Goal: Information Seeking & Learning: Learn about a topic

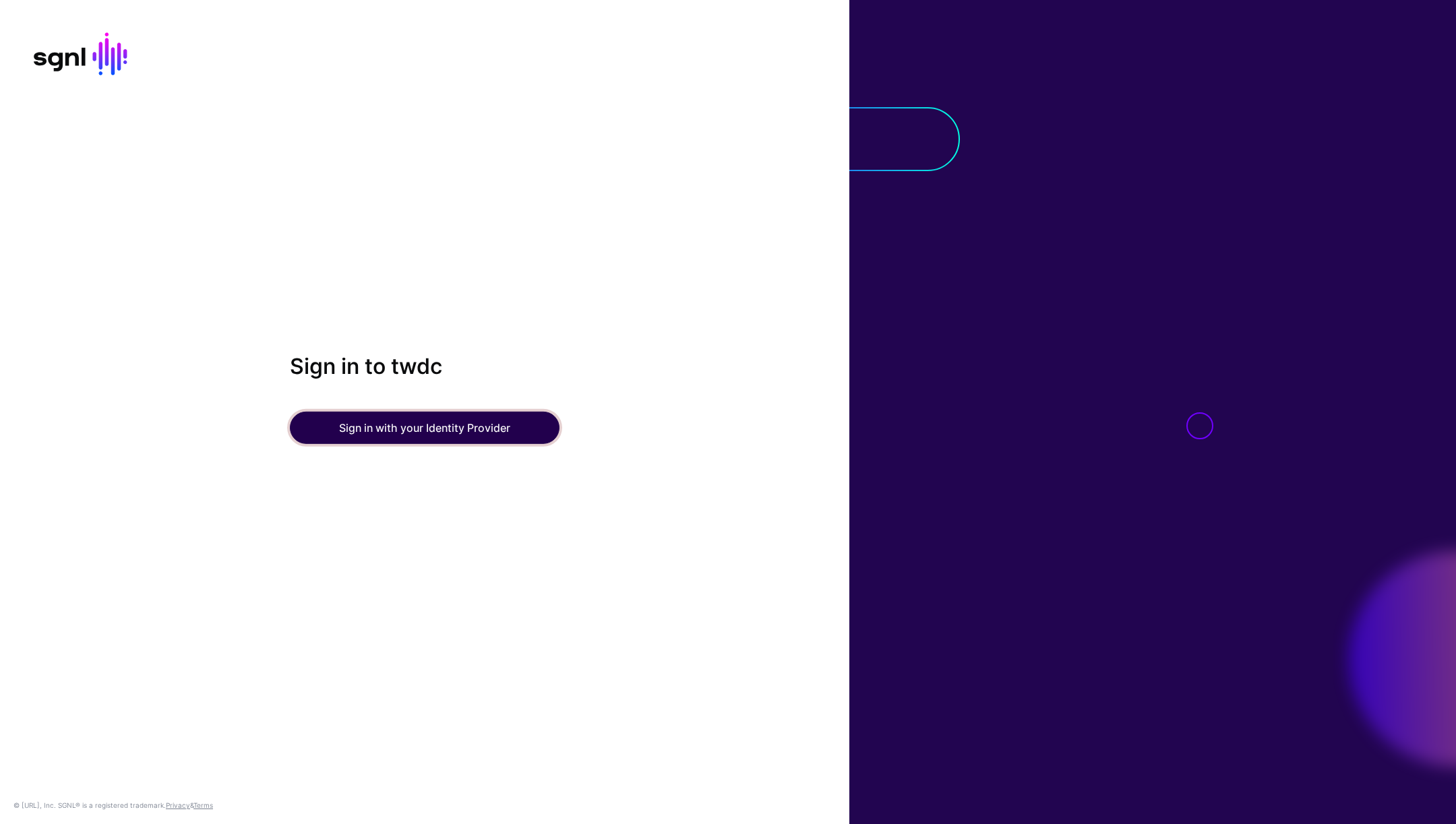
click at [414, 426] on button "Sign in with your Identity Provider" at bounding box center [424, 428] width 270 height 33
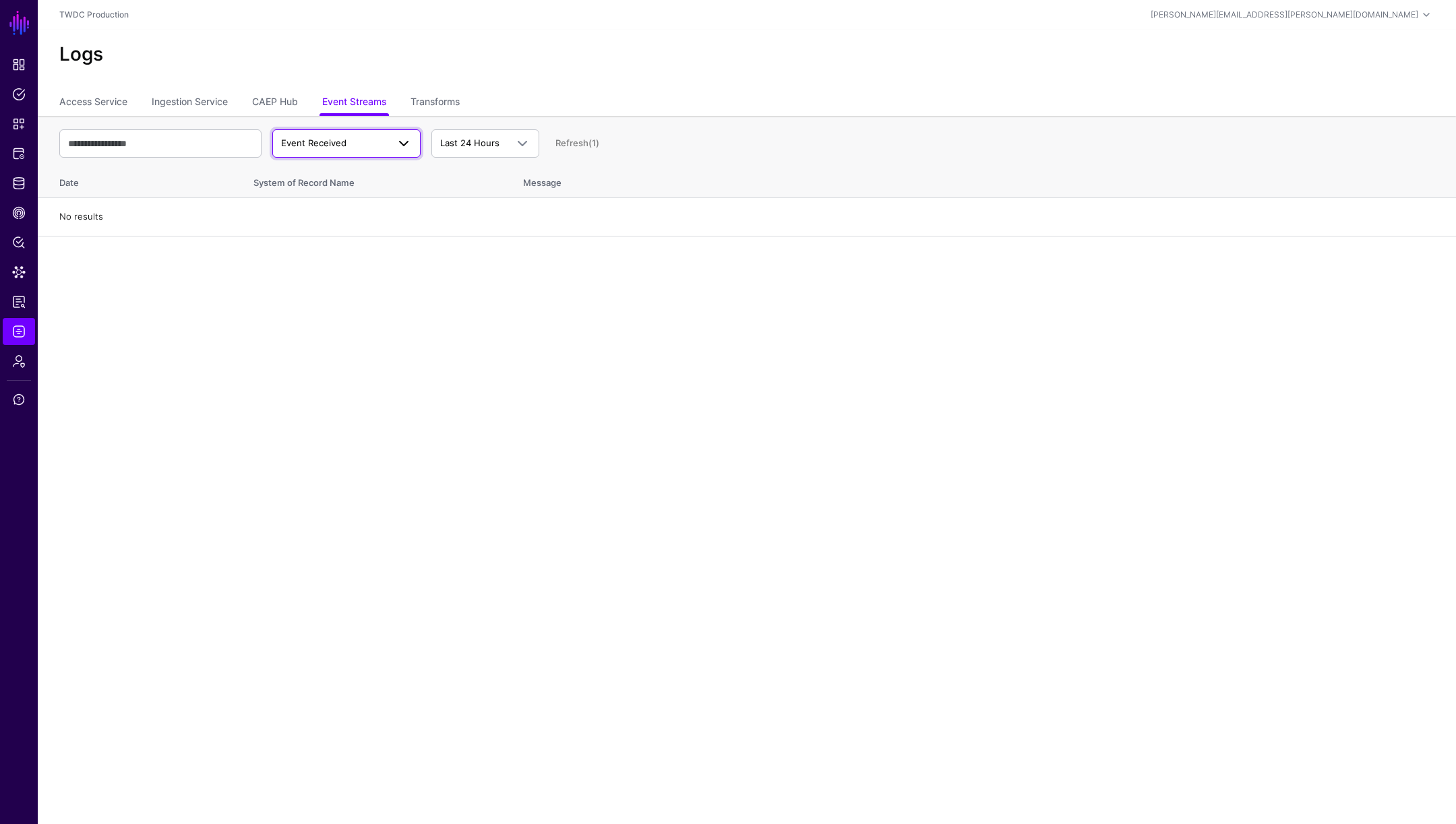
click at [341, 145] on span "Event Received" at bounding box center [314, 143] width 65 height 11
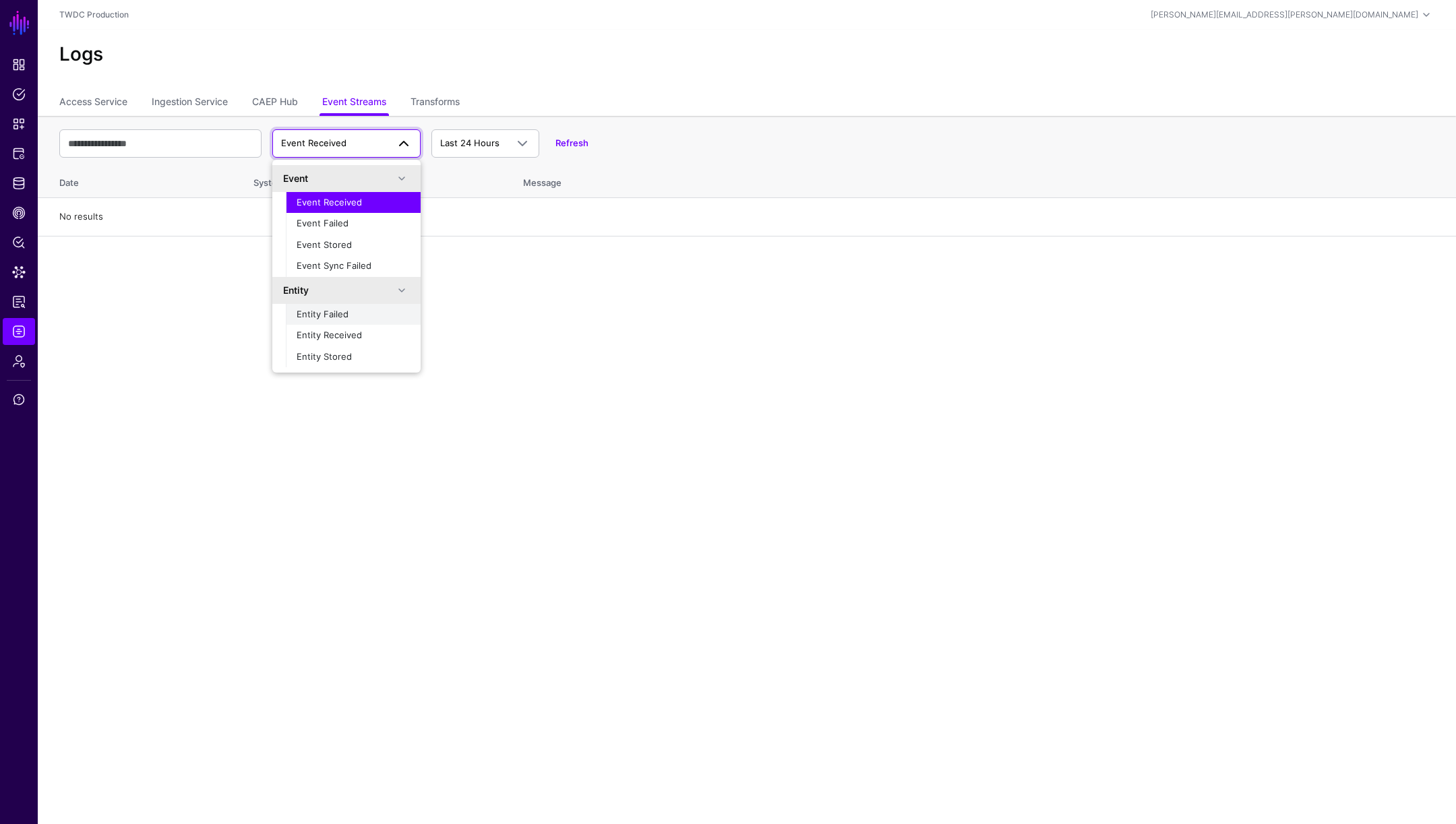
click at [343, 314] on span "Entity Failed" at bounding box center [322, 314] width 52 height 11
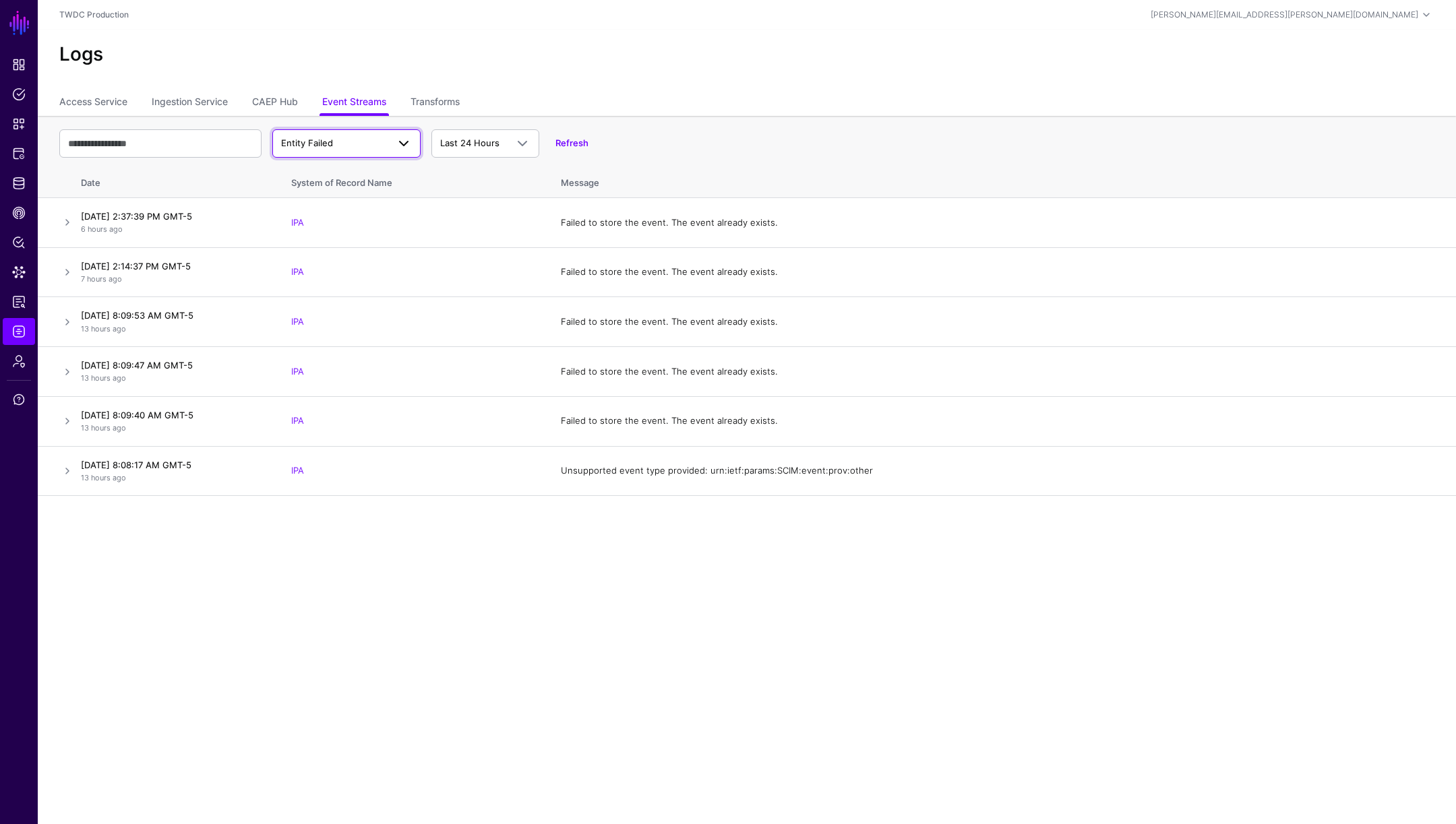
click at [330, 144] on span "Entity Failed" at bounding box center [307, 143] width 52 height 11
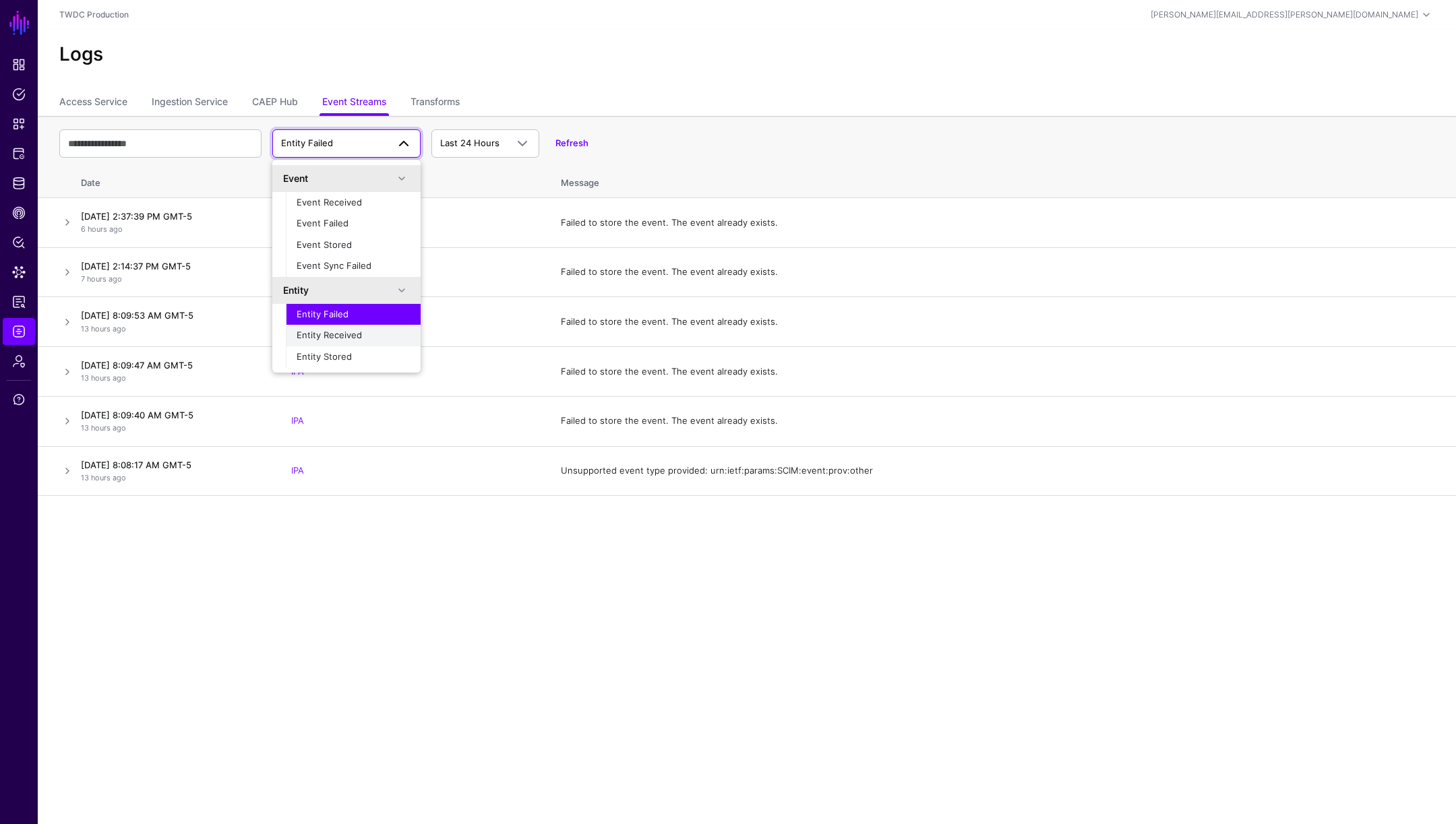
click at [355, 330] on span "Entity Received" at bounding box center [329, 335] width 65 height 11
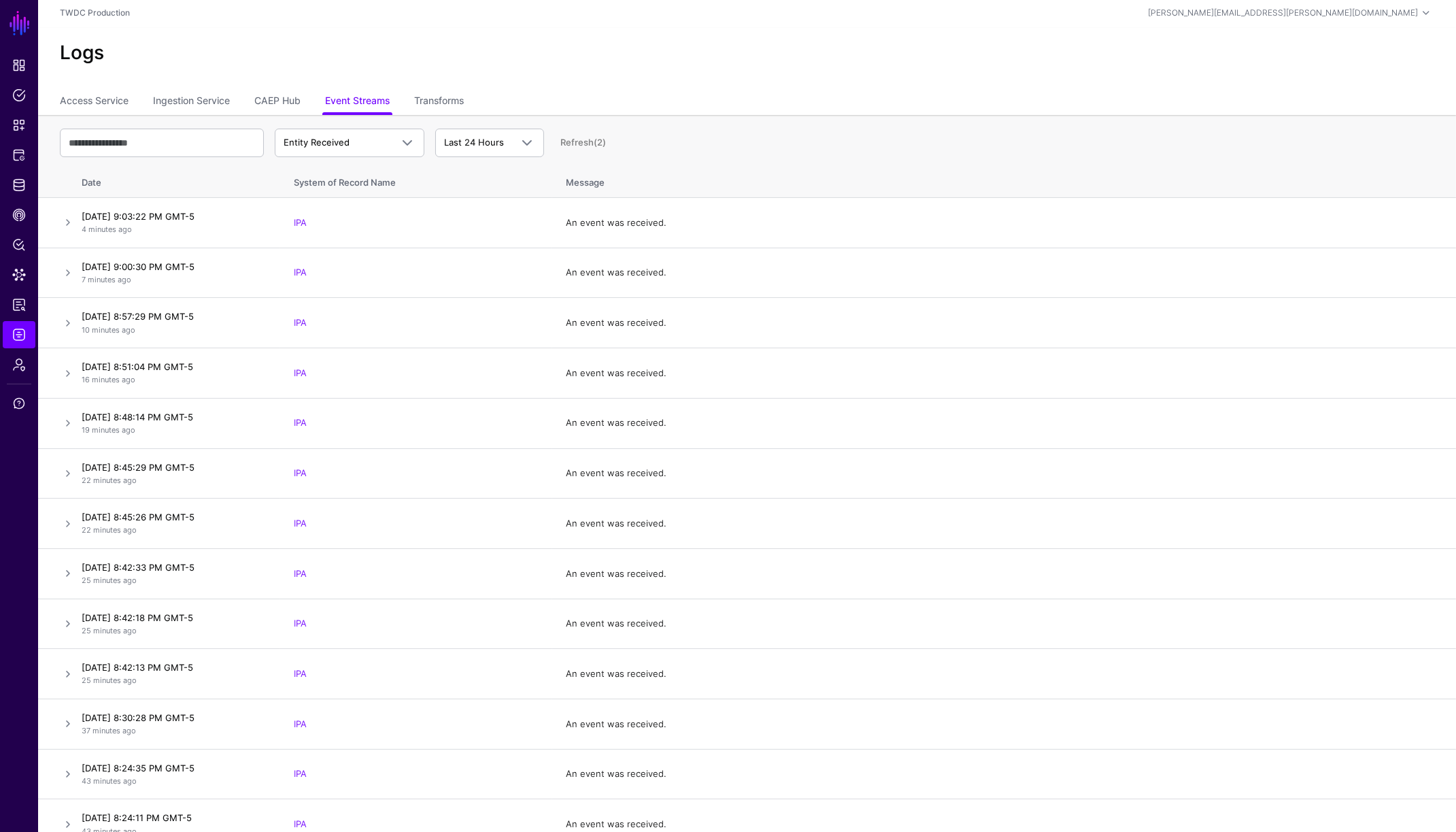
scroll to position [3, 0]
click at [65, 224] on link at bounding box center [67, 221] width 16 height 16
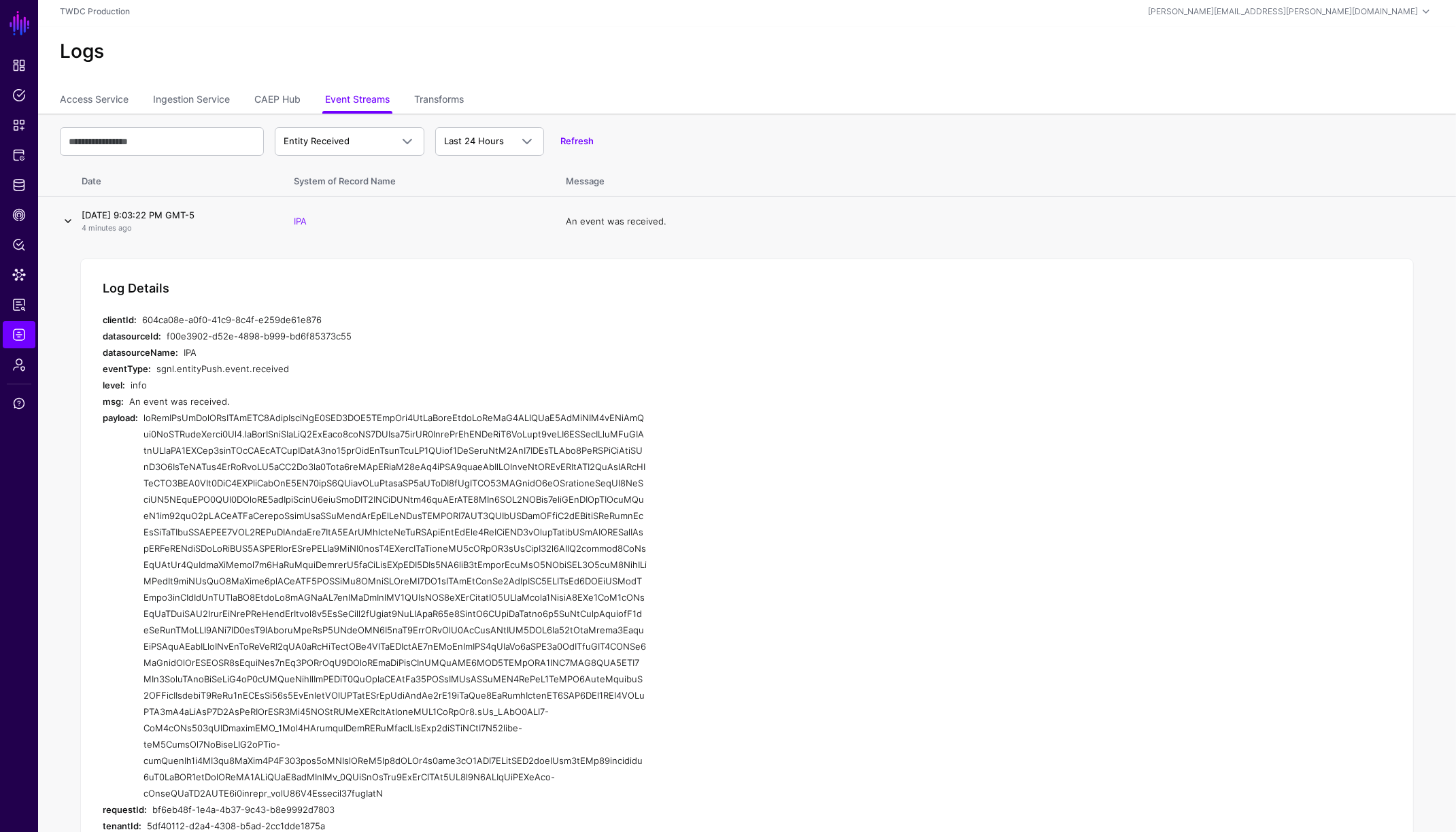
click at [65, 224] on link at bounding box center [67, 221] width 16 height 16
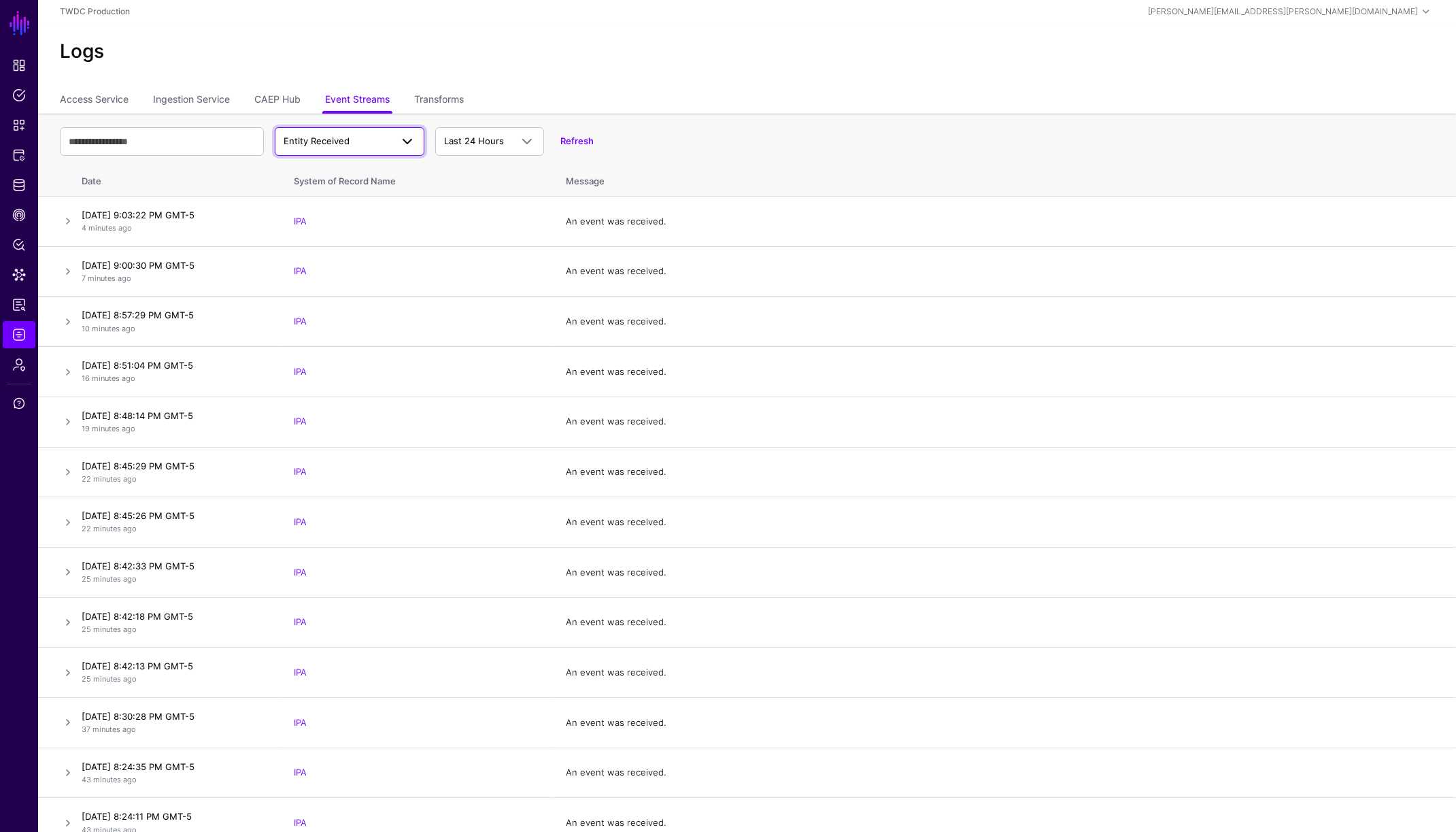
click at [347, 143] on span "Entity Received" at bounding box center [317, 140] width 66 height 11
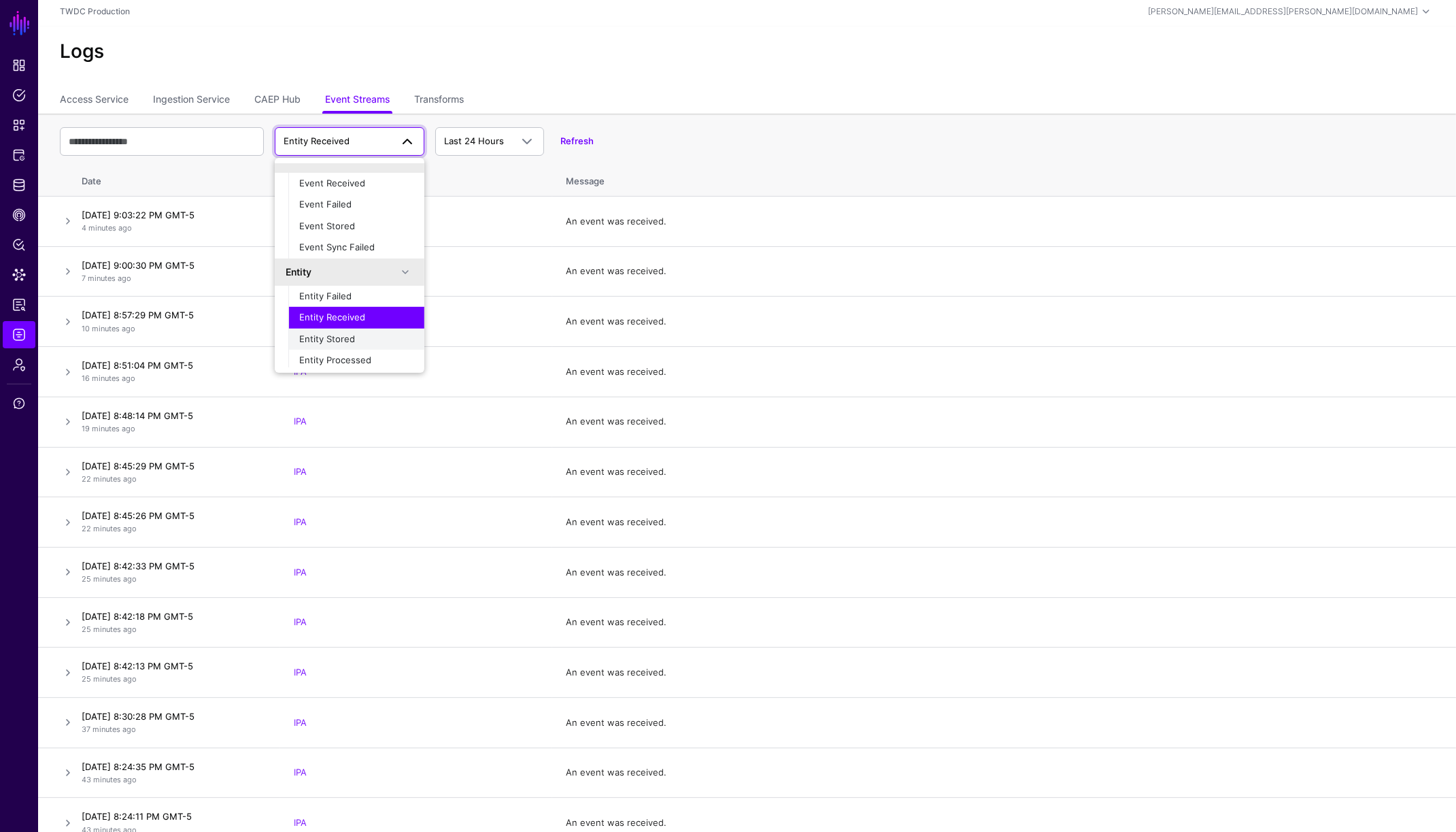
scroll to position [18, 0]
click at [347, 340] on span "Entity Stored" at bounding box center [327, 338] width 56 height 11
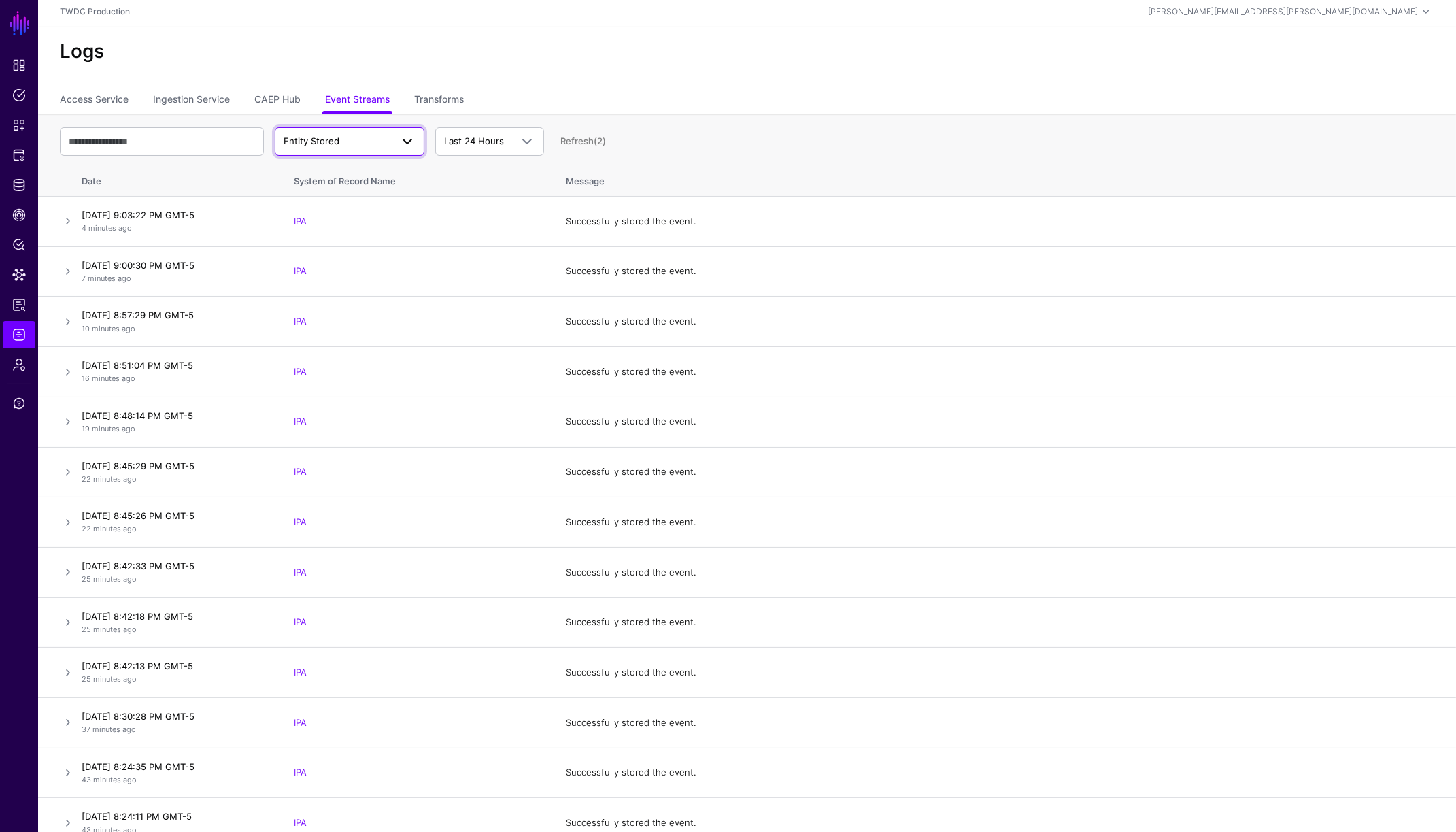
click at [374, 140] on span "Entity Stored" at bounding box center [337, 141] width 108 height 14
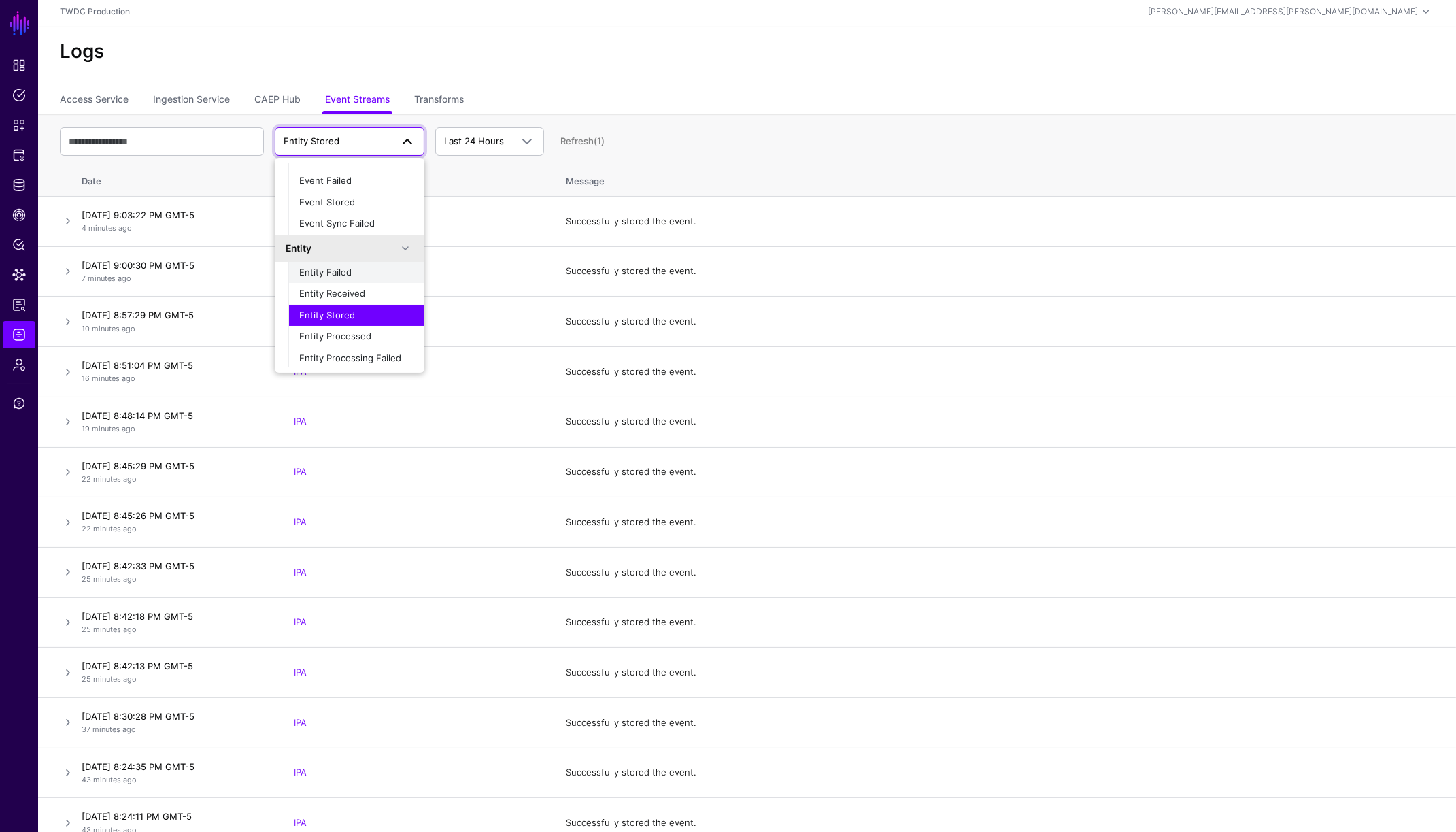
scroll to position [42, 0]
click at [347, 333] on span "Entity Processed" at bounding box center [335, 335] width 72 height 11
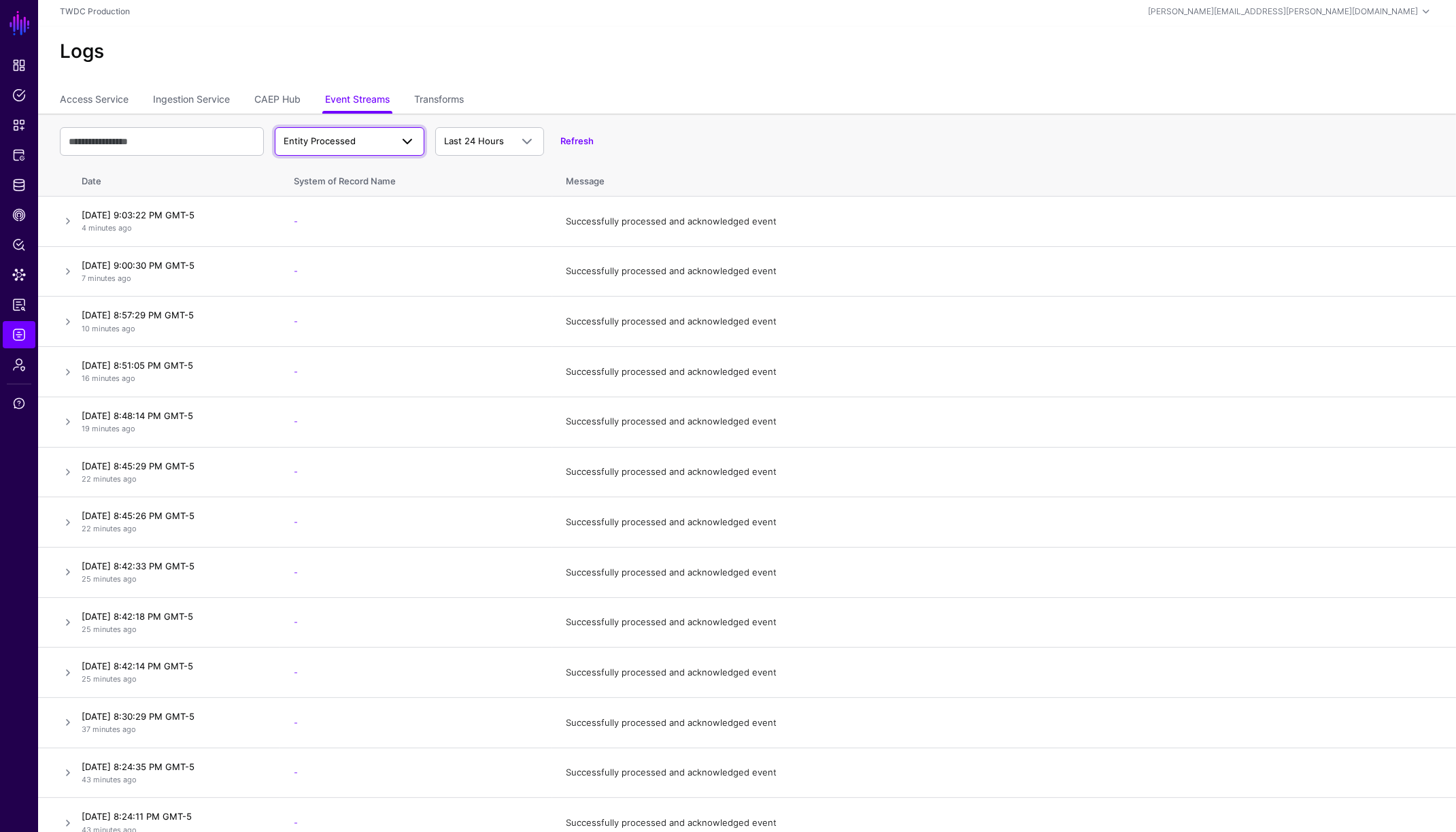
click at [346, 137] on span "Entity Processed" at bounding box center [320, 140] width 72 height 11
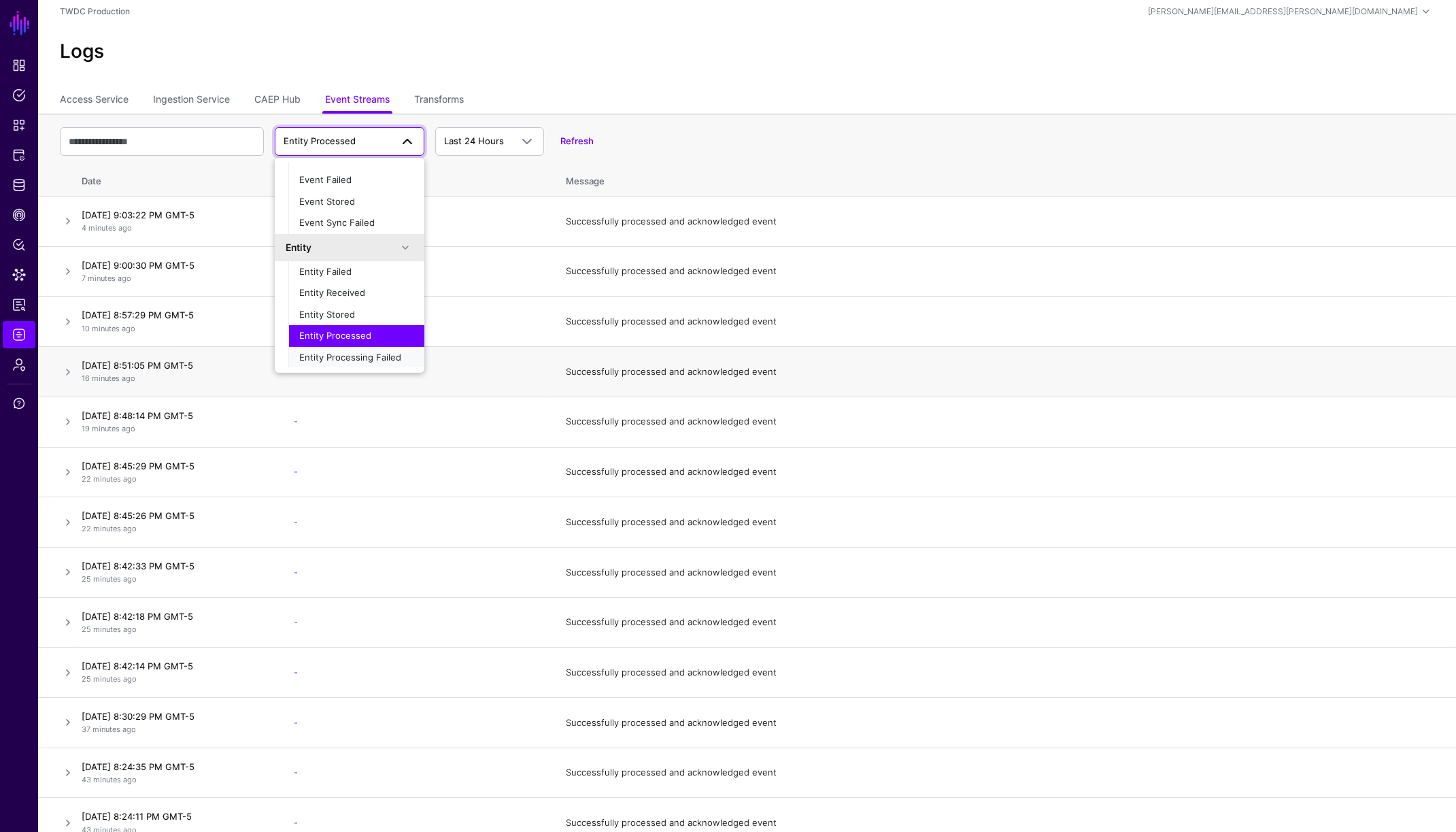
drag, startPoint x: 358, startPoint y: 360, endPoint x: 369, endPoint y: 360, distance: 11.0
click at [358, 360] on span "Entity Processing Failed" at bounding box center [350, 357] width 102 height 11
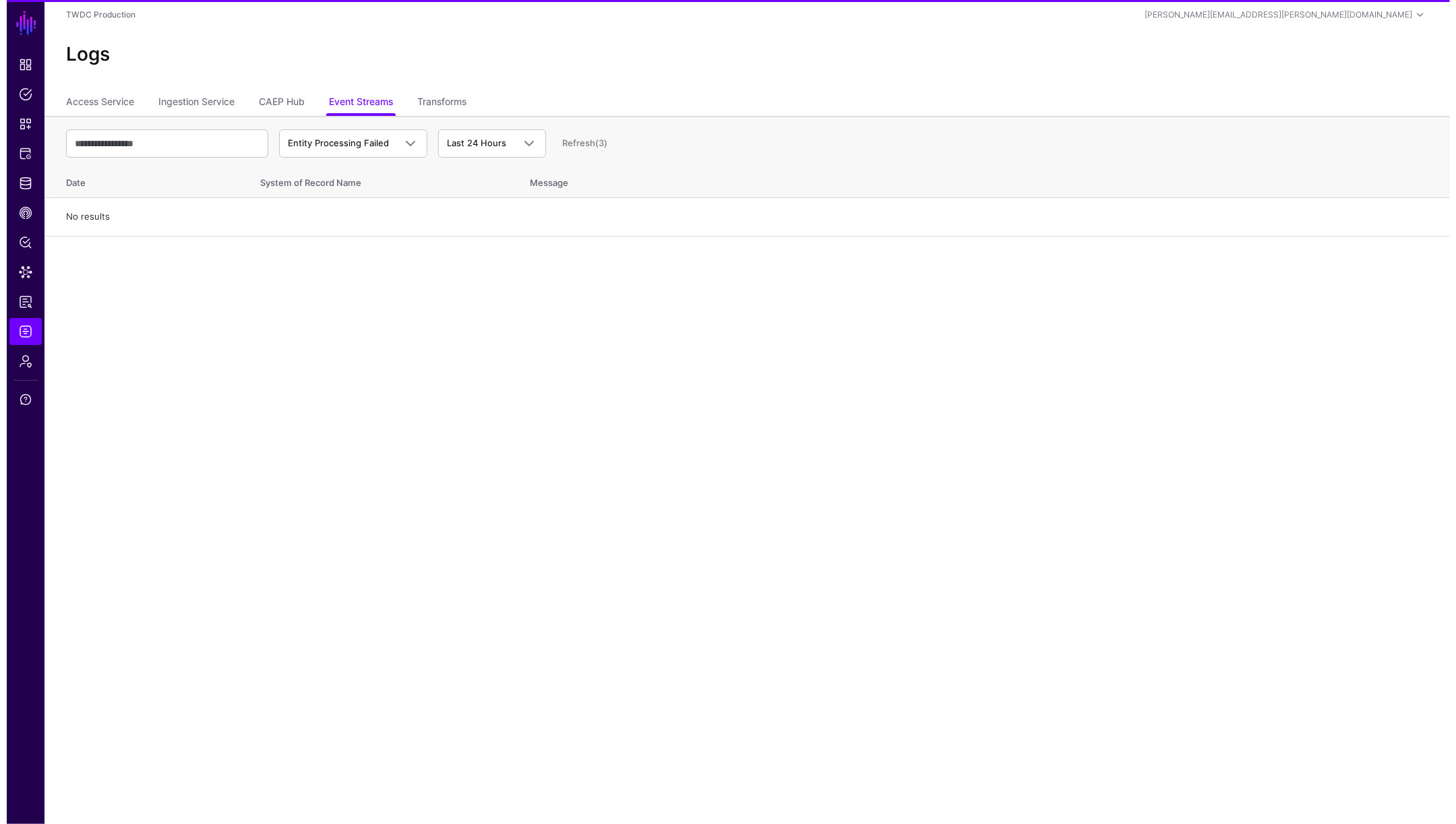
scroll to position [0, 0]
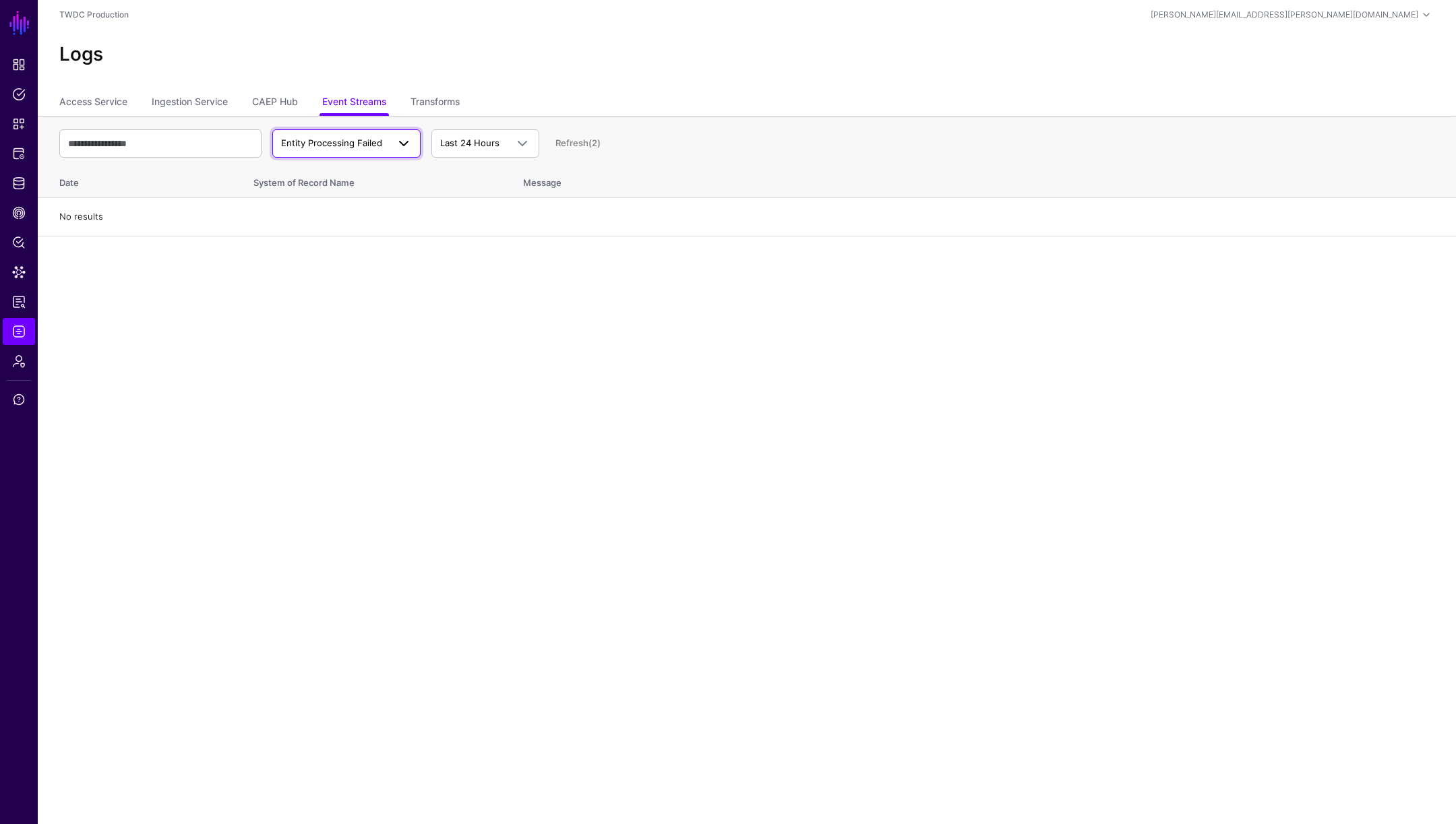
click at [329, 138] on span "Entity Processing Failed" at bounding box center [332, 143] width 101 height 11
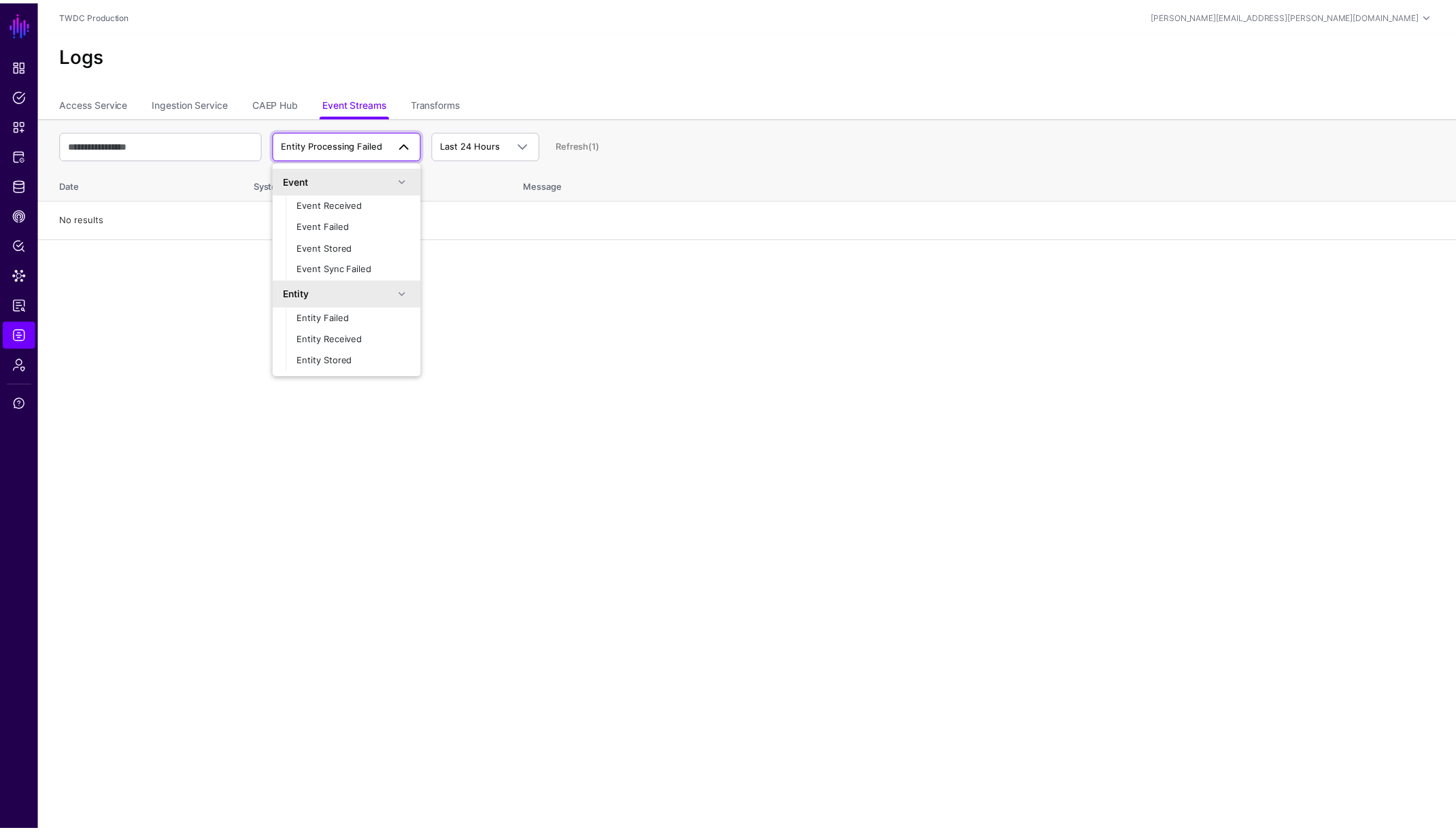
scroll to position [42, 0]
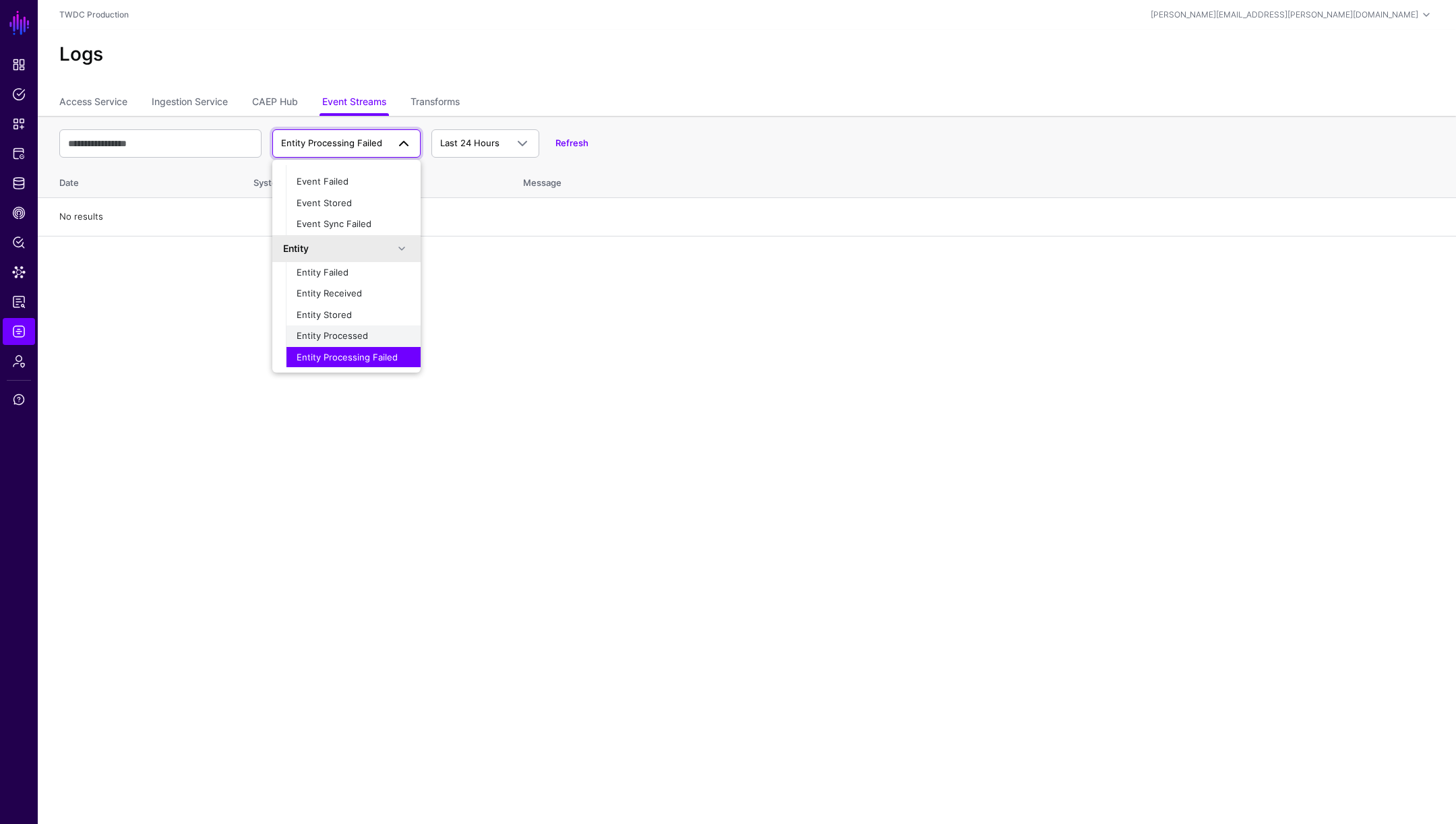
click at [346, 334] on span "Entity Processed" at bounding box center [332, 336] width 71 height 11
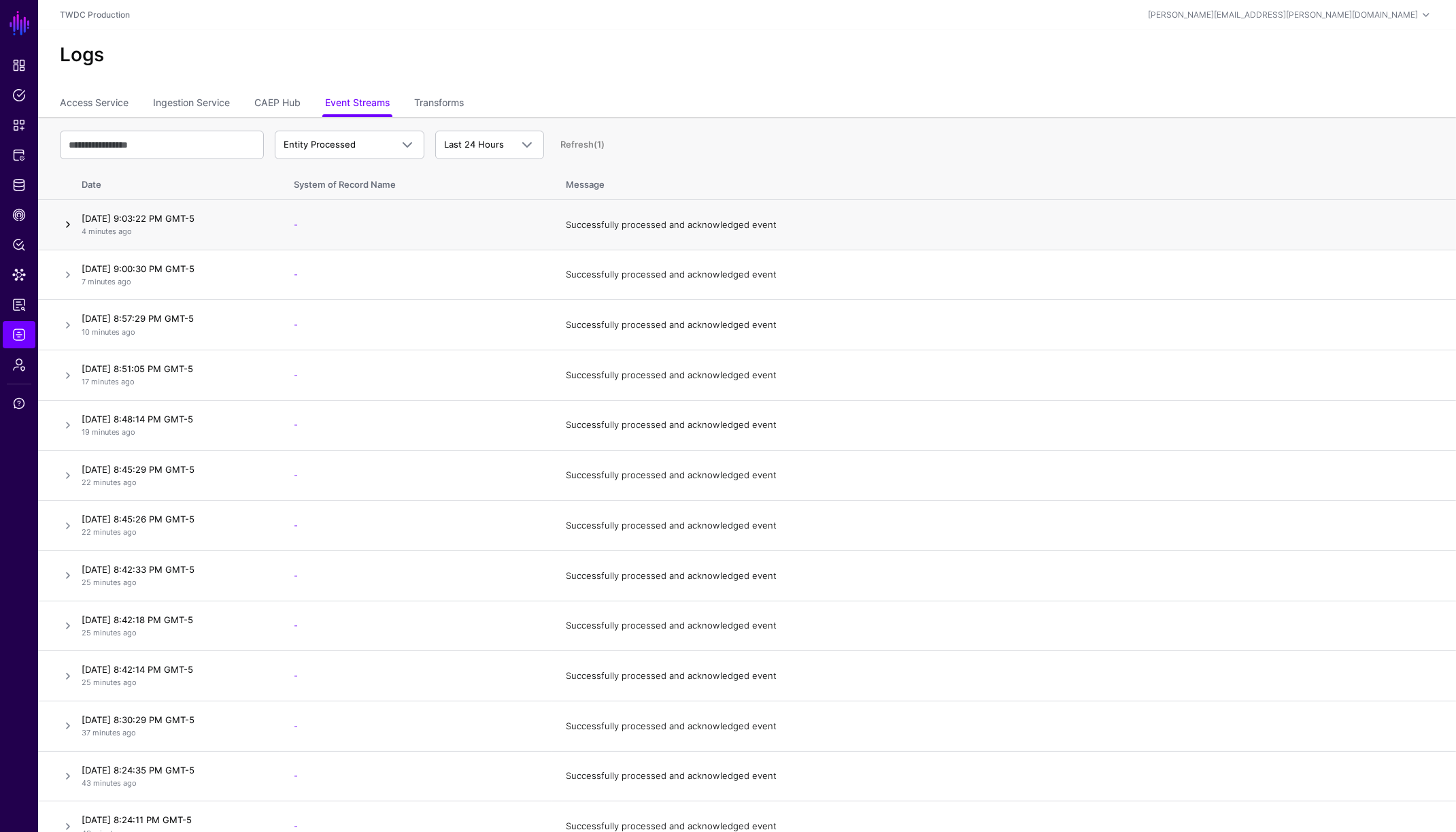
click at [66, 223] on link at bounding box center [67, 224] width 16 height 16
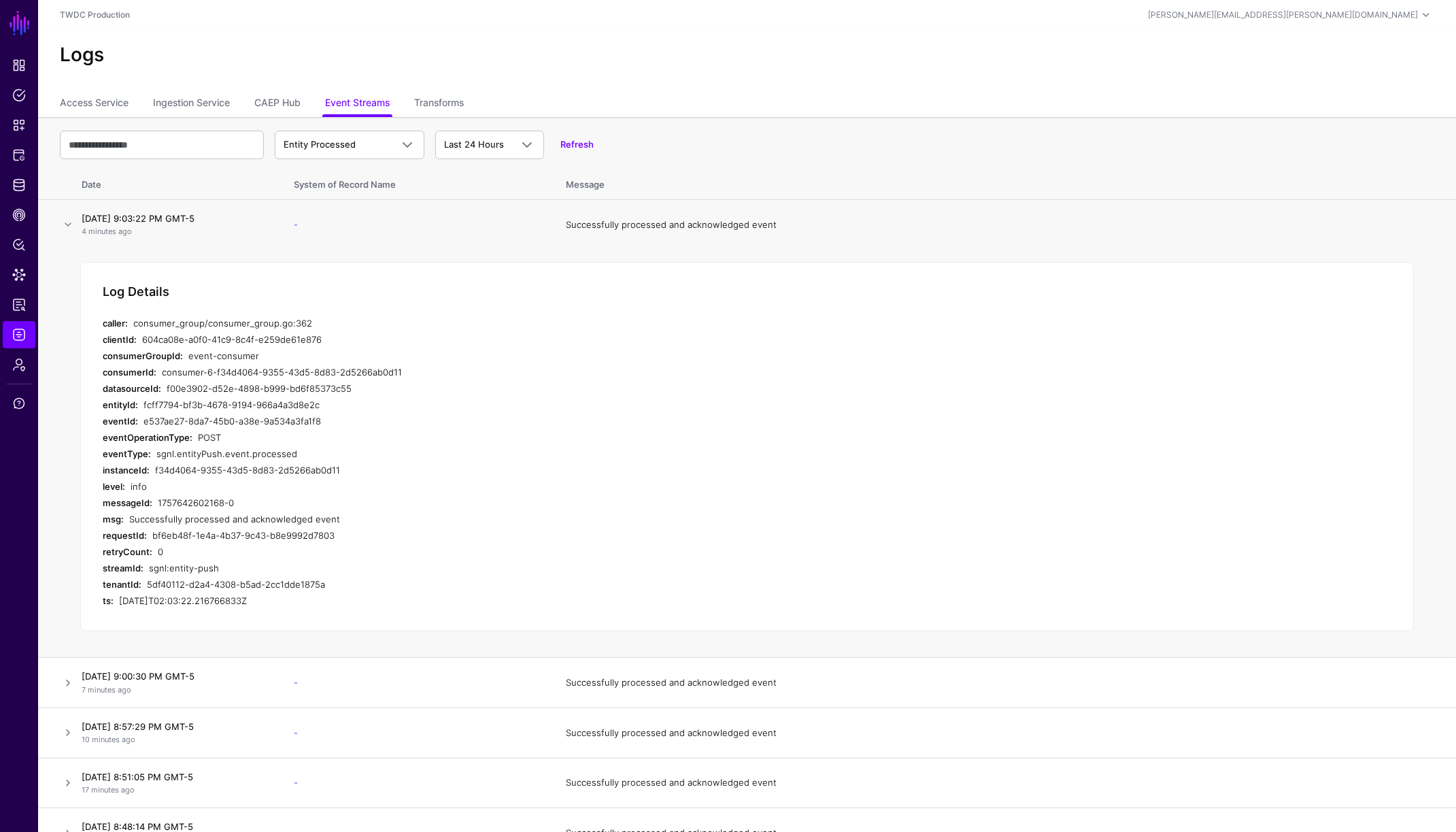
drag, startPoint x: 142, startPoint y: 404, endPoint x: 327, endPoint y: 403, distance: 185.0
click at [327, 403] on div "entityId: fcff7794-bf3b-4678-9194-966a4a3d8e2c" at bounding box center [375, 405] width 544 height 16
copy div "fcff7794-bf3b-4678-9194-966a4a3d8e2c"
click at [14, 277] on span "Data Lens" at bounding box center [19, 275] width 14 height 14
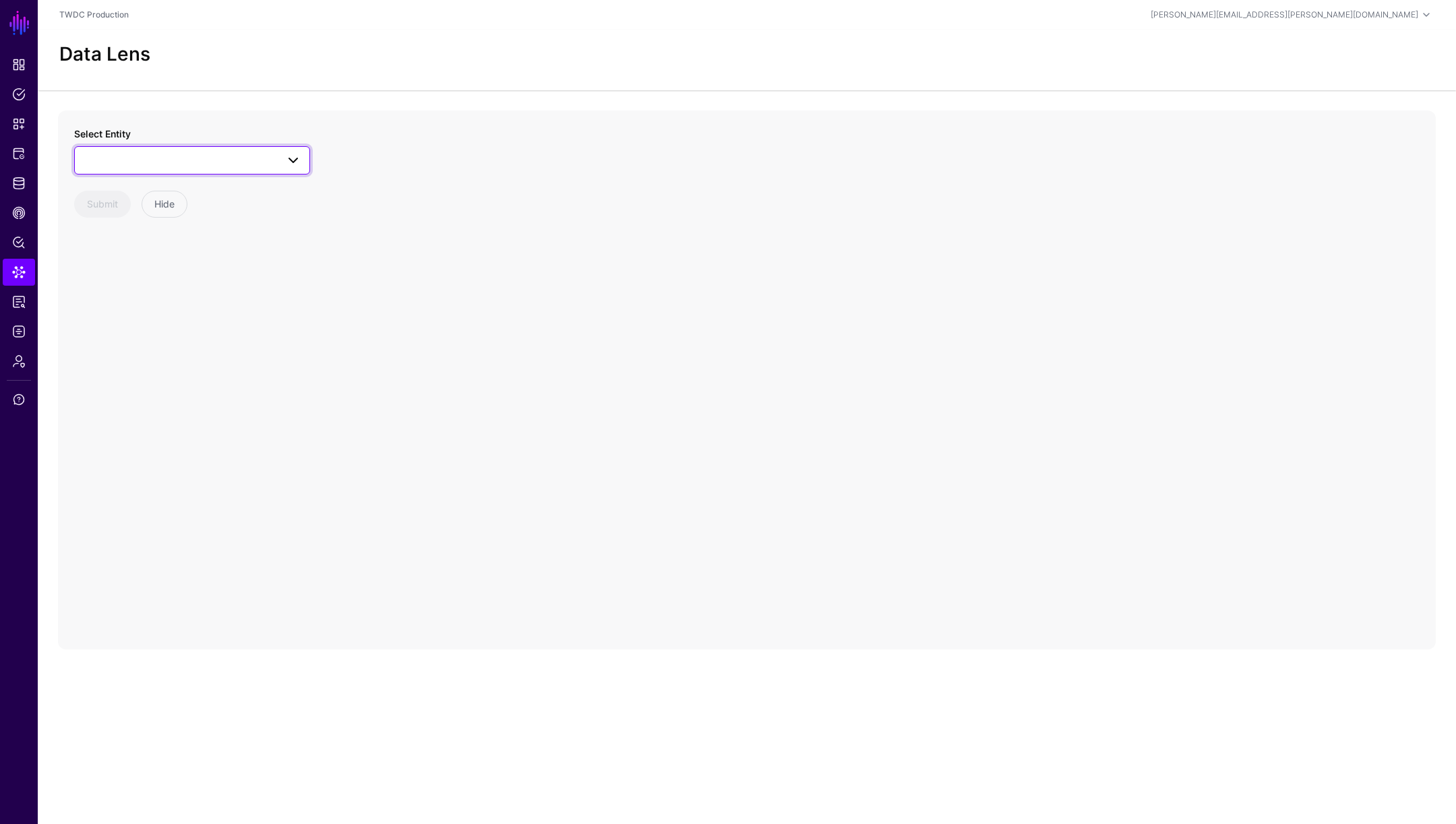
click at [231, 162] on span at bounding box center [192, 160] width 219 height 16
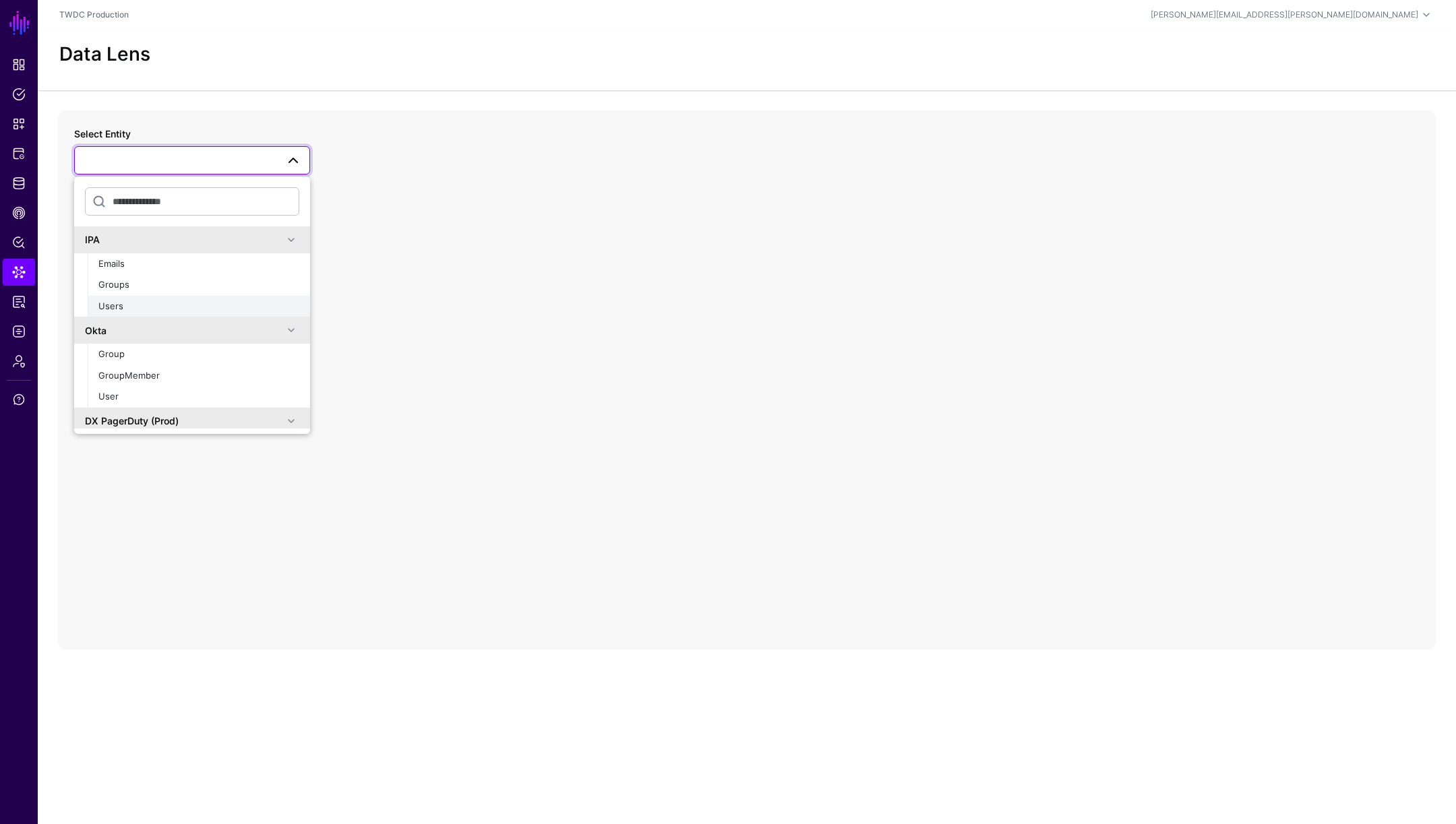
click at [164, 299] on button "Users" at bounding box center [199, 306] width 222 height 22
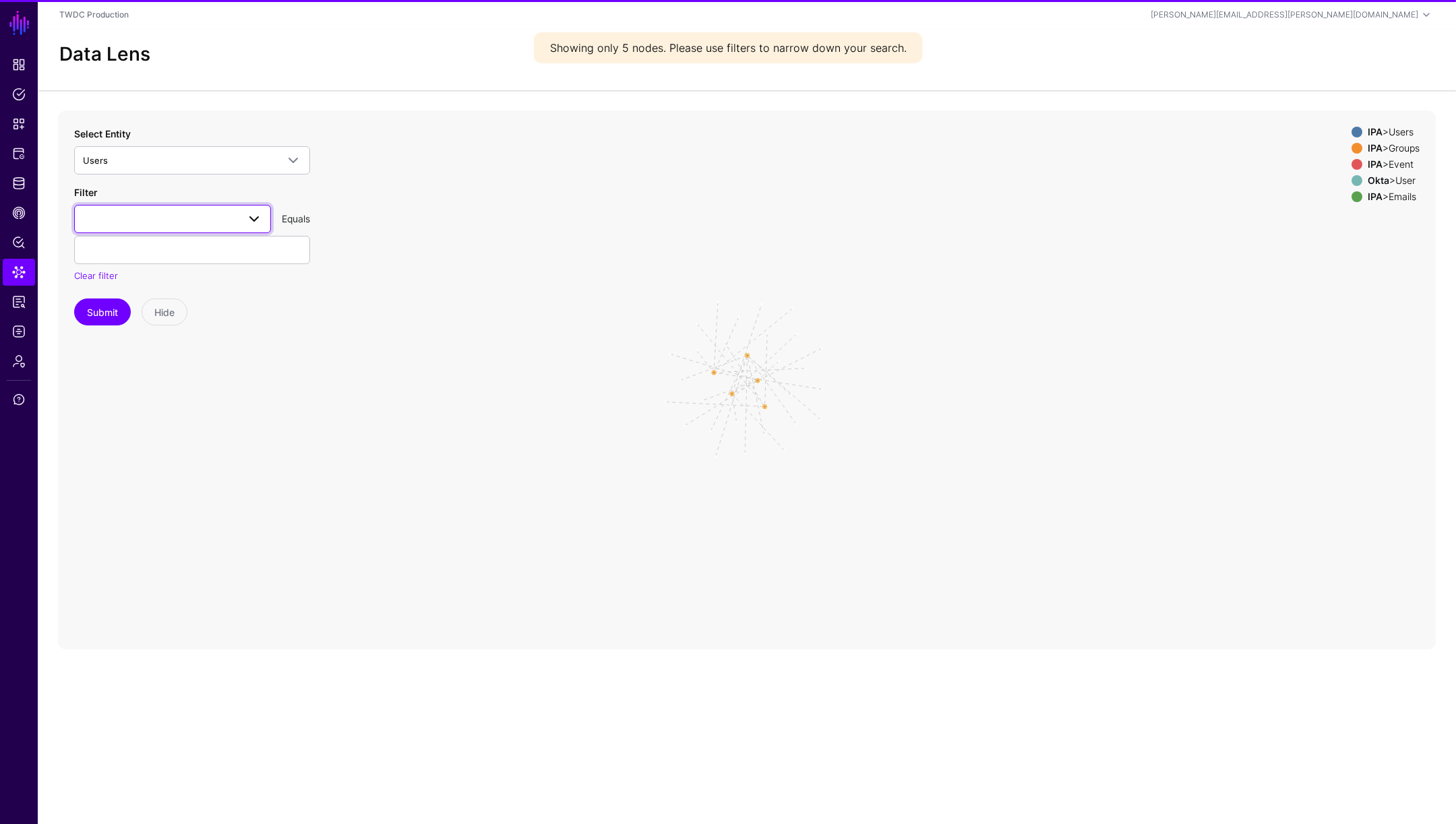
click at [195, 207] on link at bounding box center [172, 218] width 197 height 28
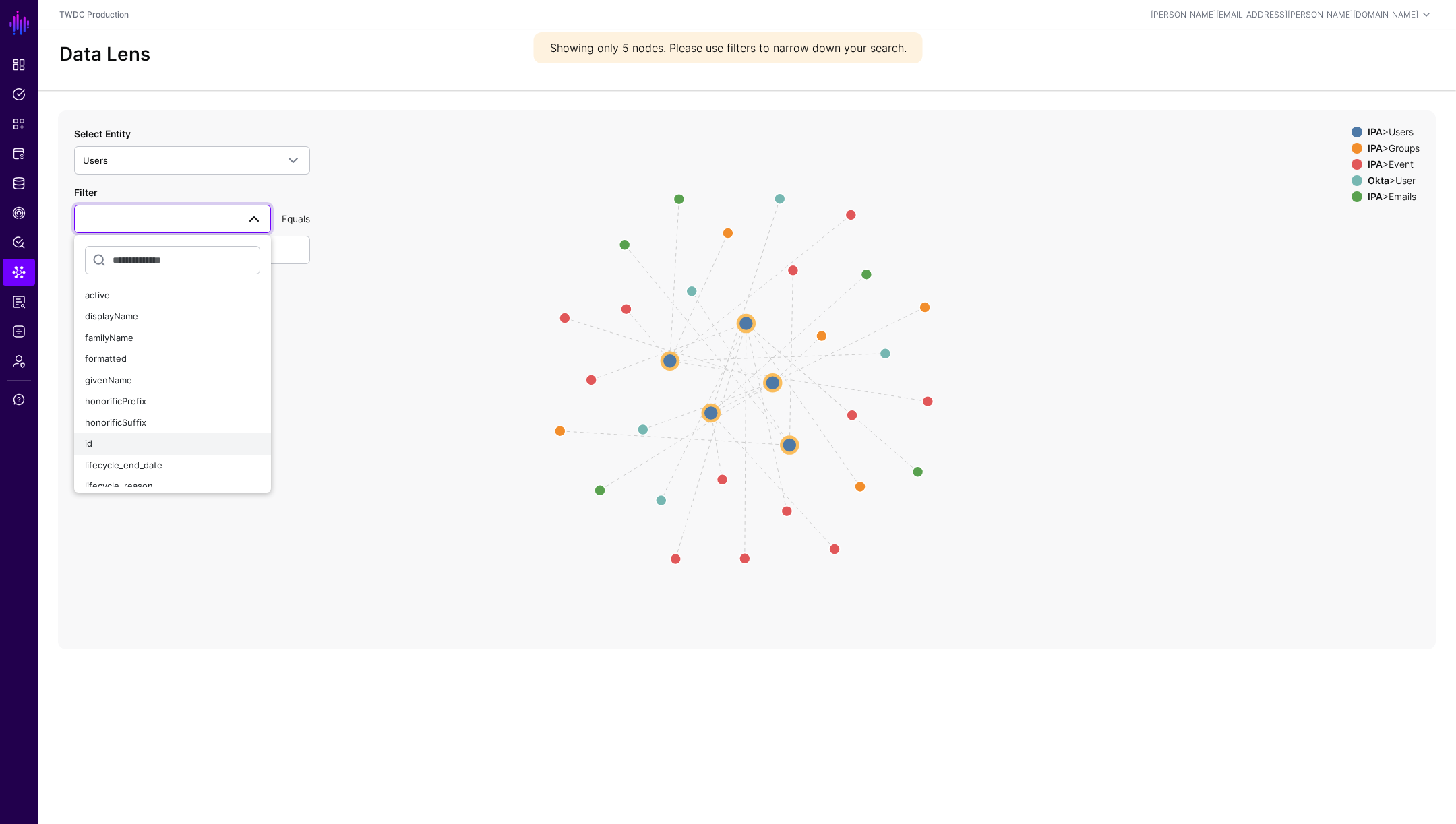
click at [135, 444] on div "id" at bounding box center [172, 444] width 175 height 14
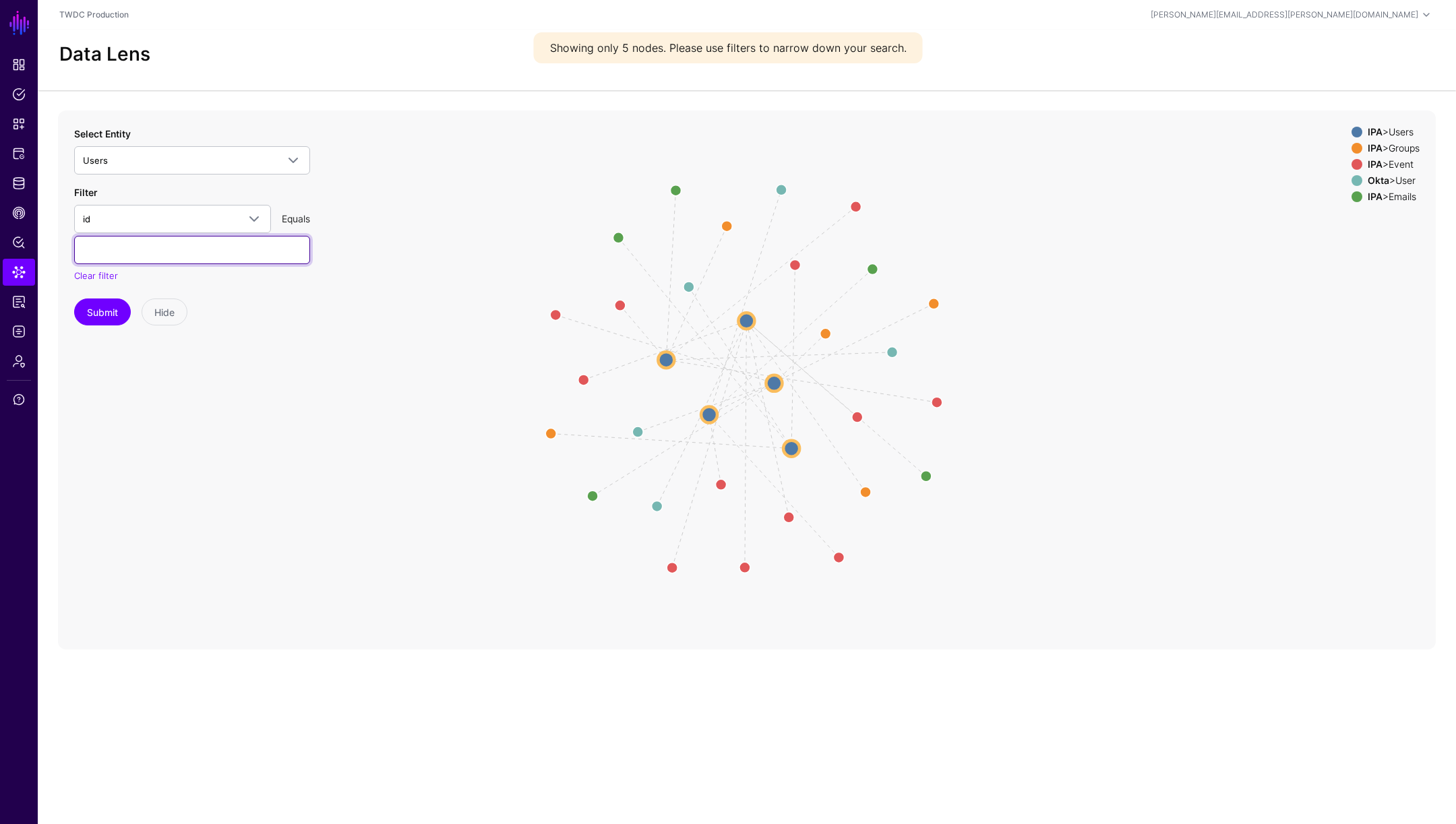
click at [149, 251] on input "text" at bounding box center [192, 249] width 236 height 28
paste input "**********"
type input "**********"
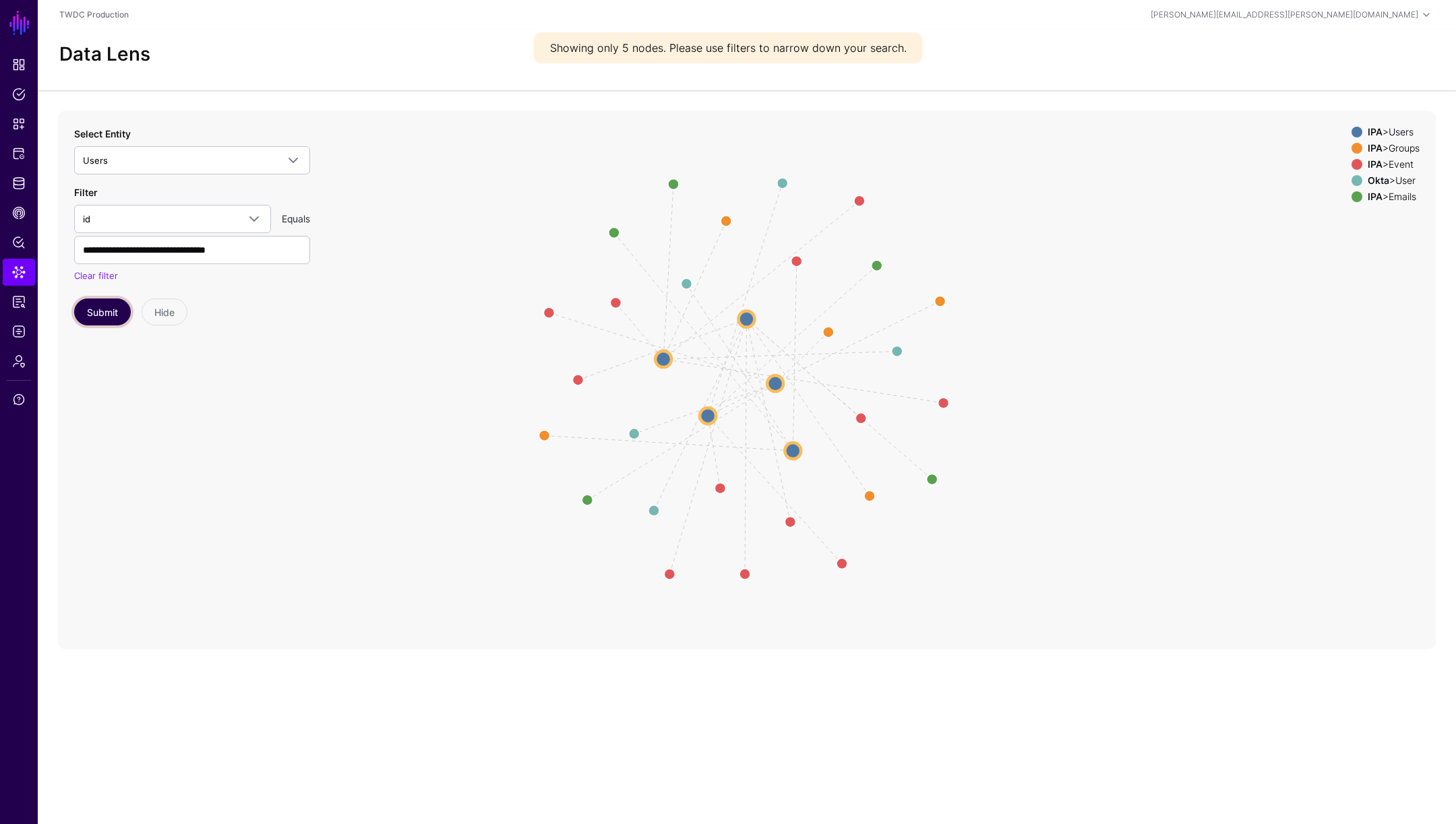
click at [110, 314] on button "Submit" at bounding box center [102, 312] width 57 height 27
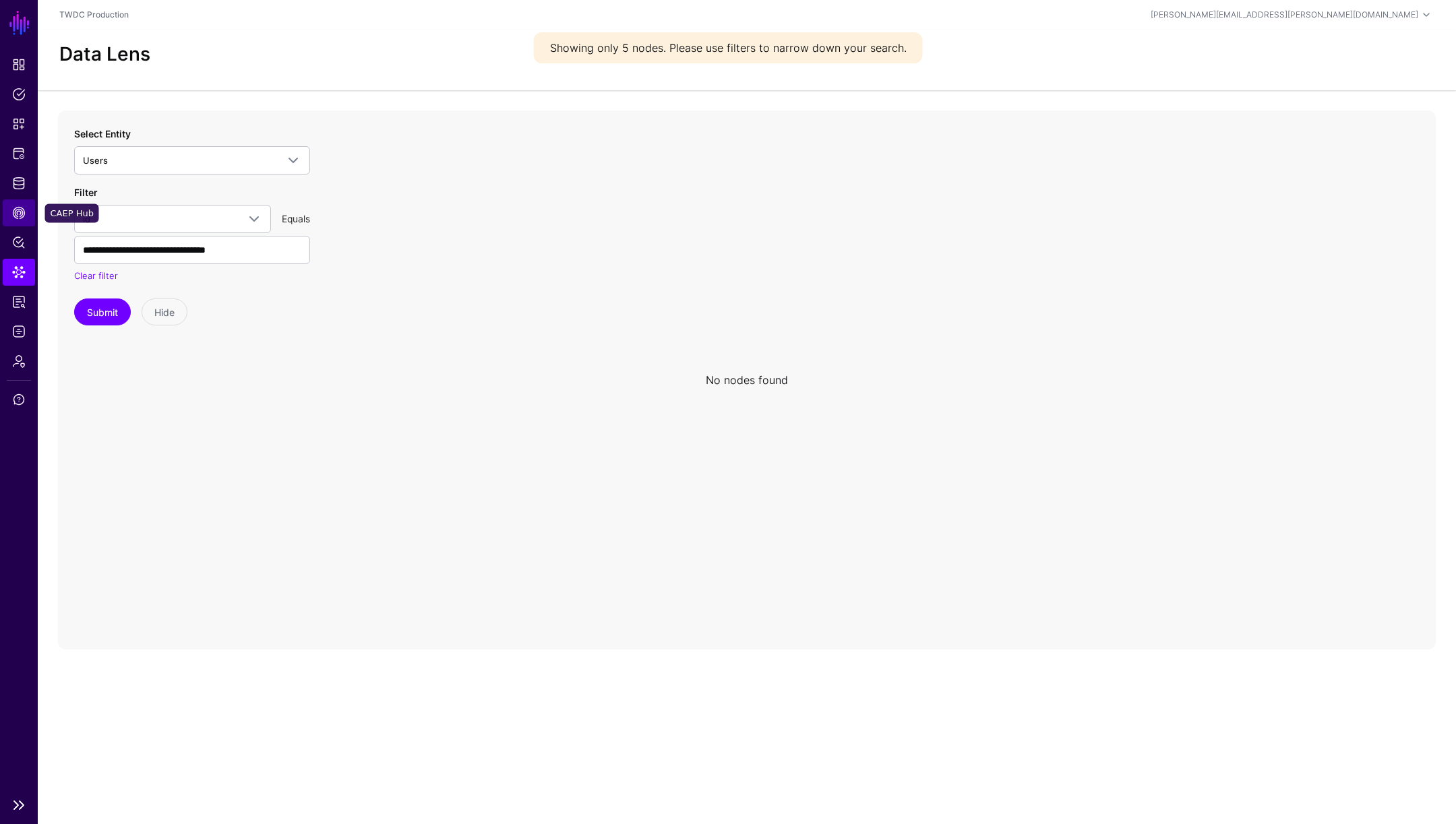
click at [20, 211] on span "CAEP Hub" at bounding box center [19, 213] width 14 height 14
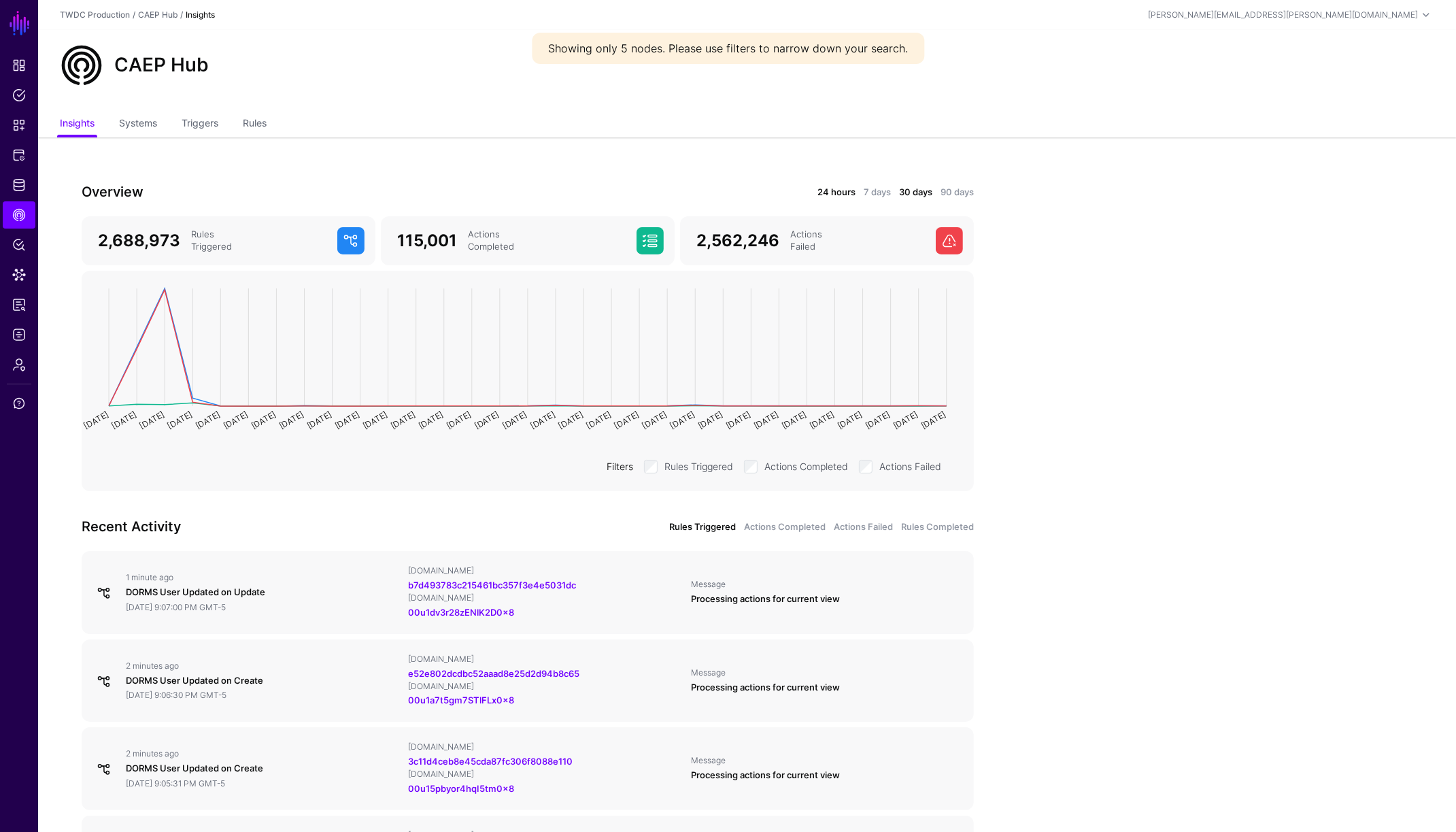
click at [846, 187] on link "24 hours" at bounding box center [836, 192] width 38 height 14
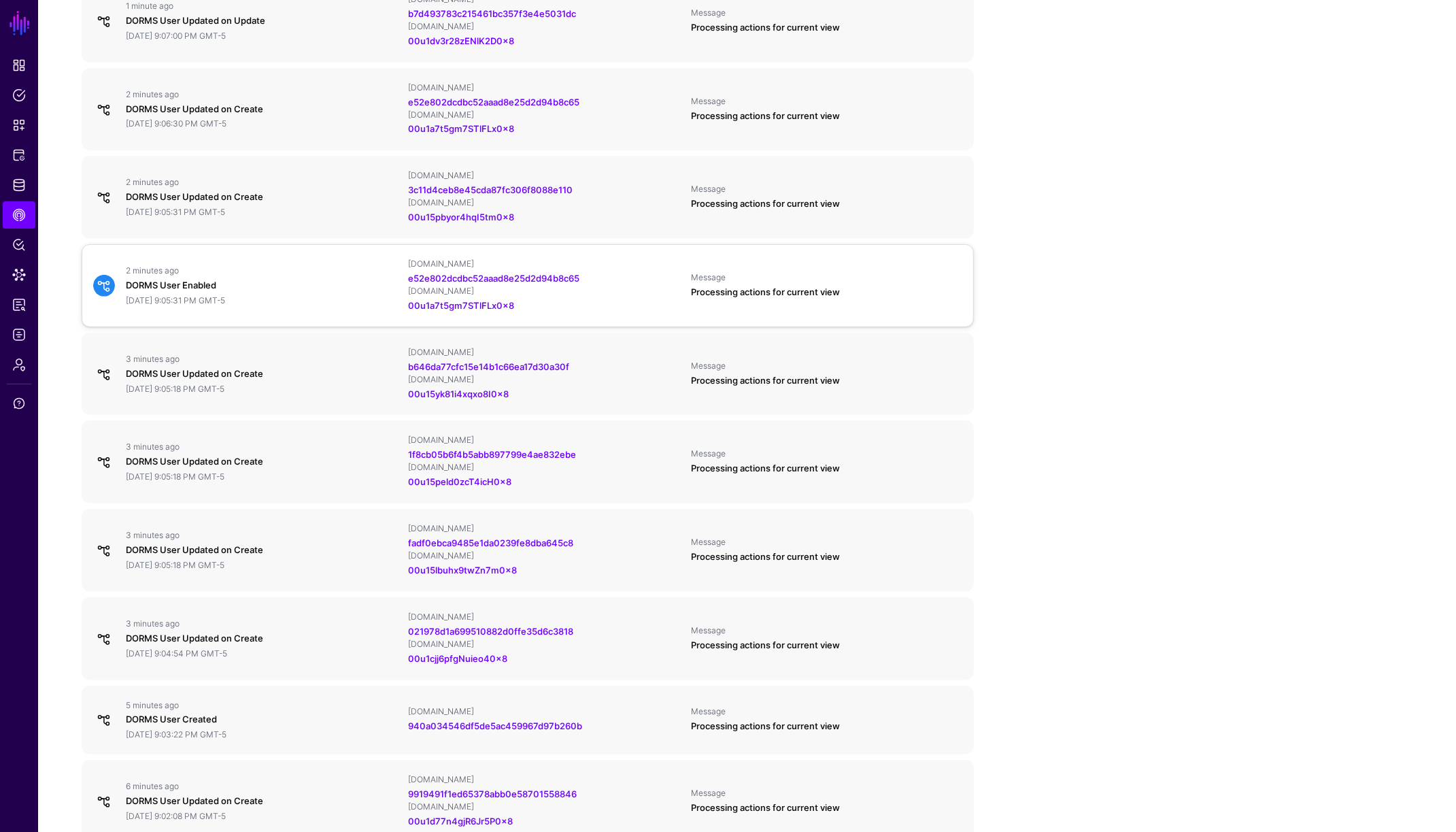
scroll to position [623, 0]
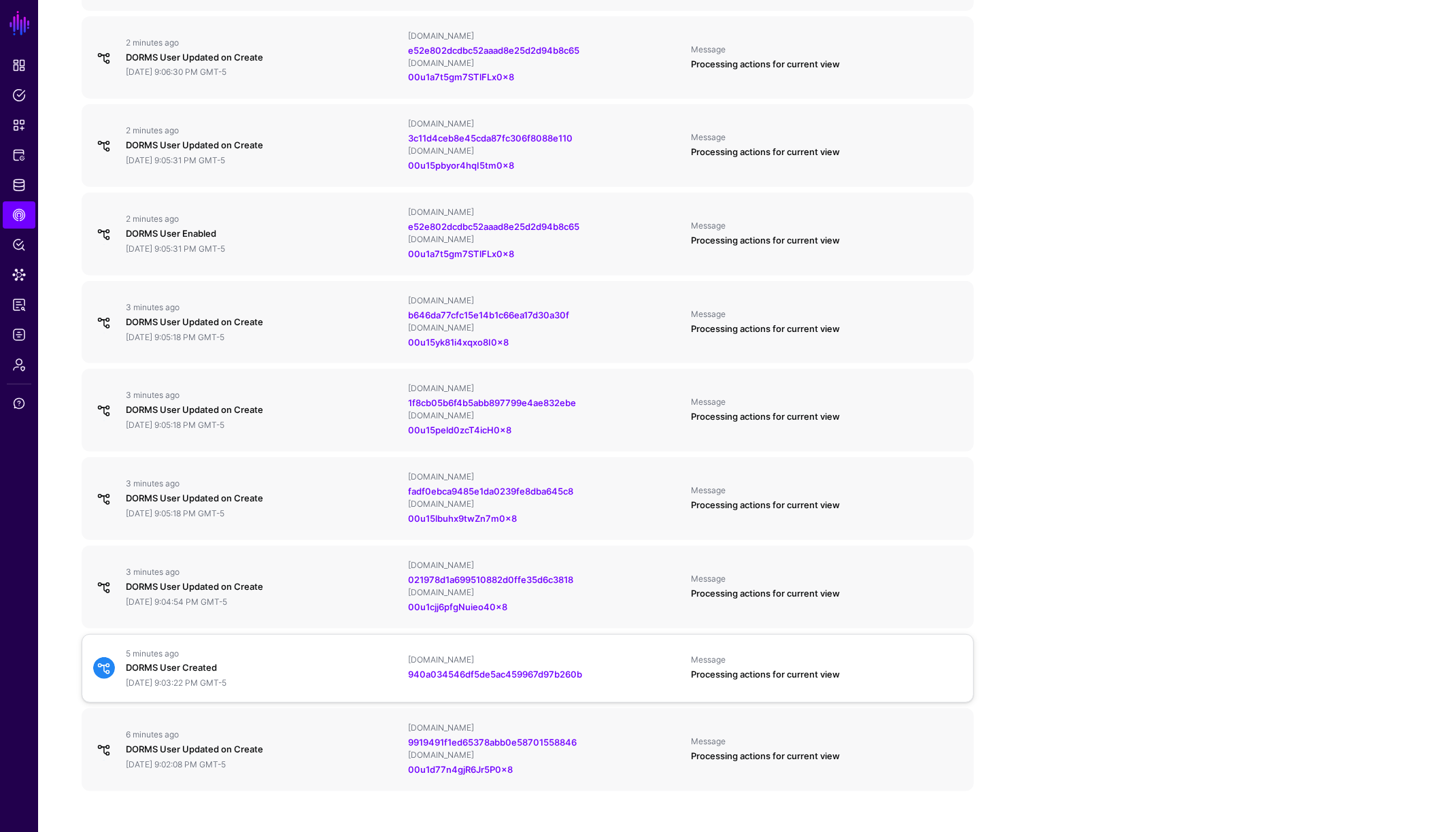
click at [652, 672] on div "940a034546df5de5ac459967d97b260b" at bounding box center [544, 675] width 272 height 14
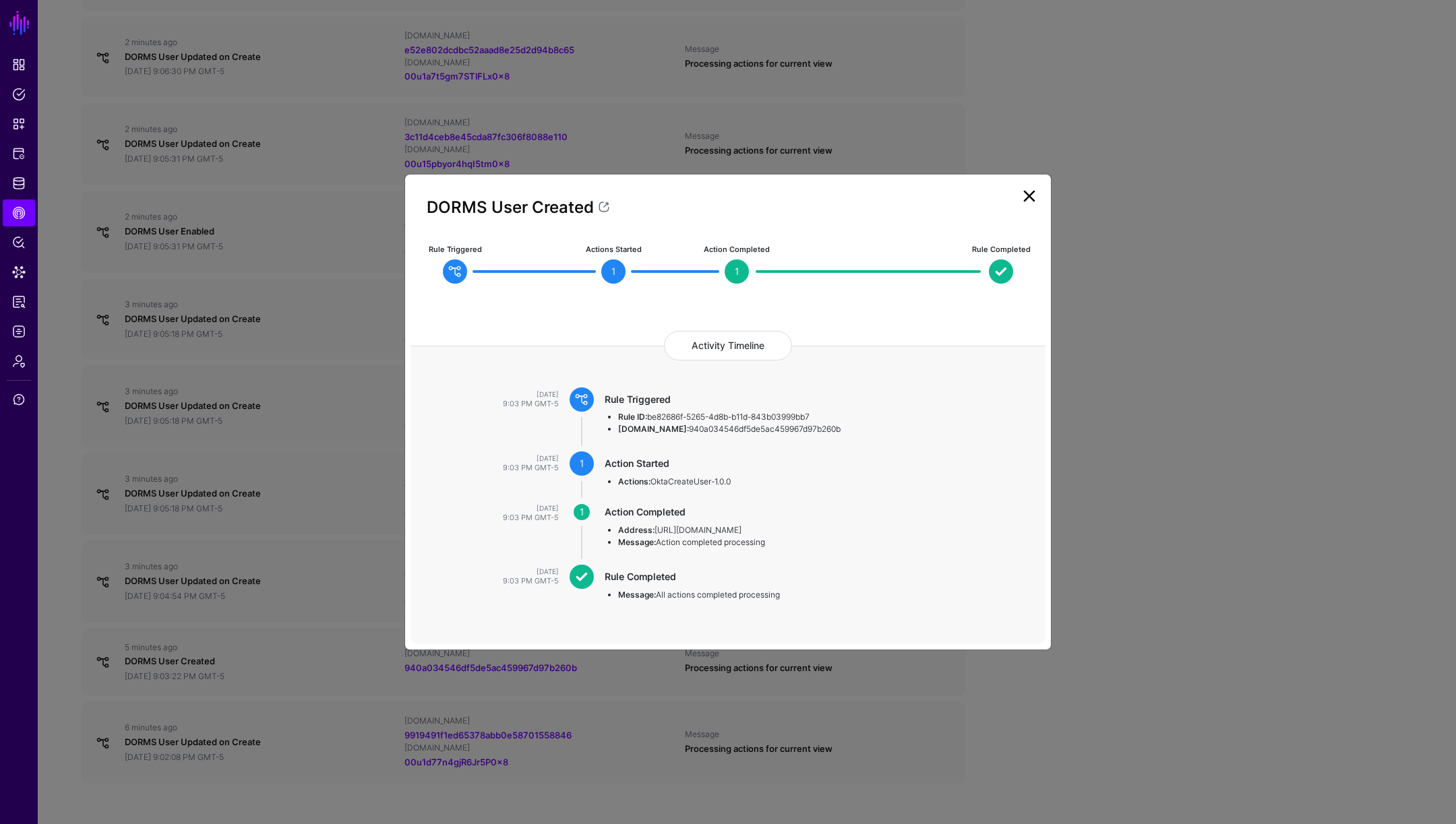
click at [1027, 195] on link at bounding box center [1029, 196] width 22 height 22
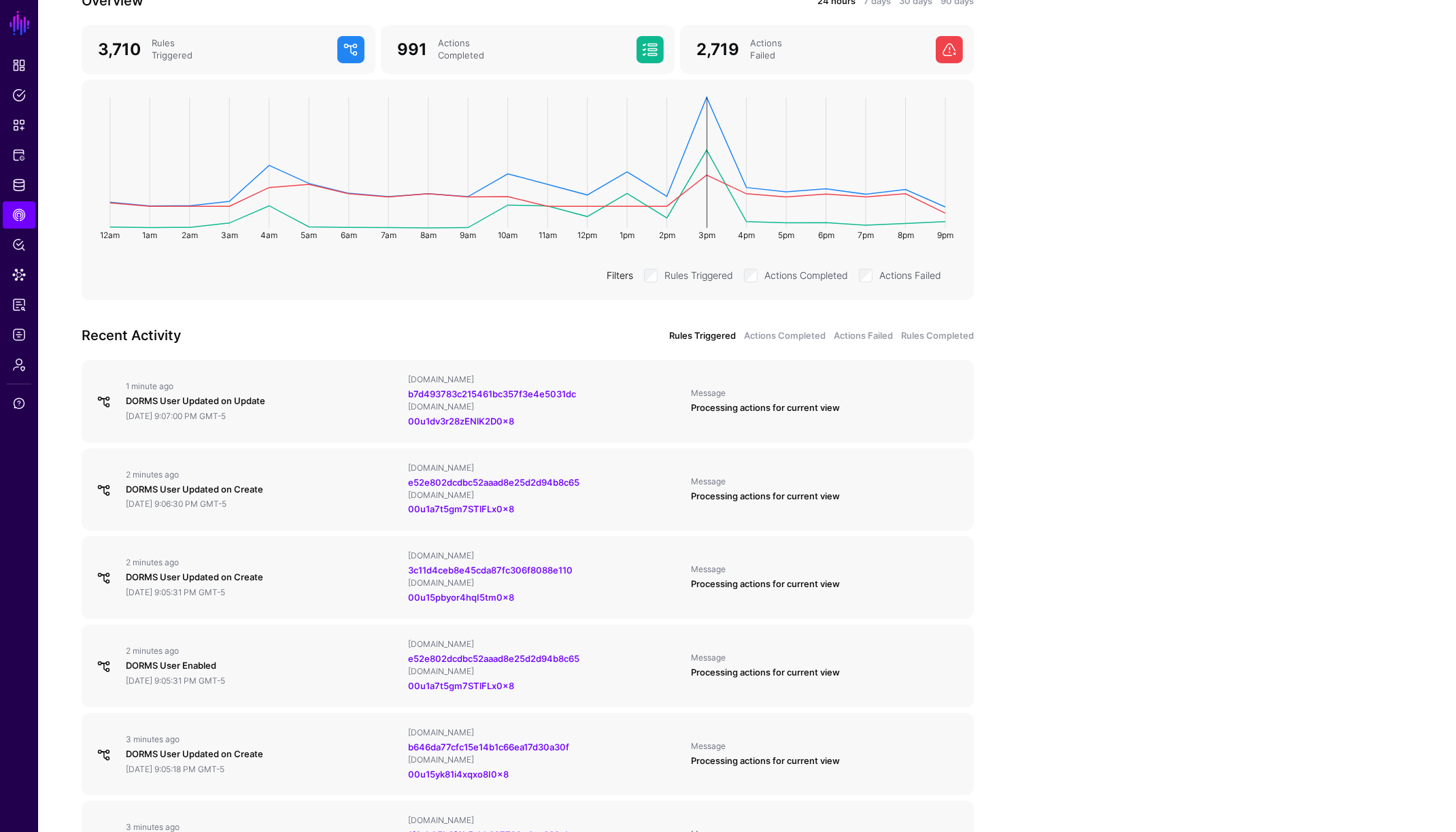
scroll to position [0, 0]
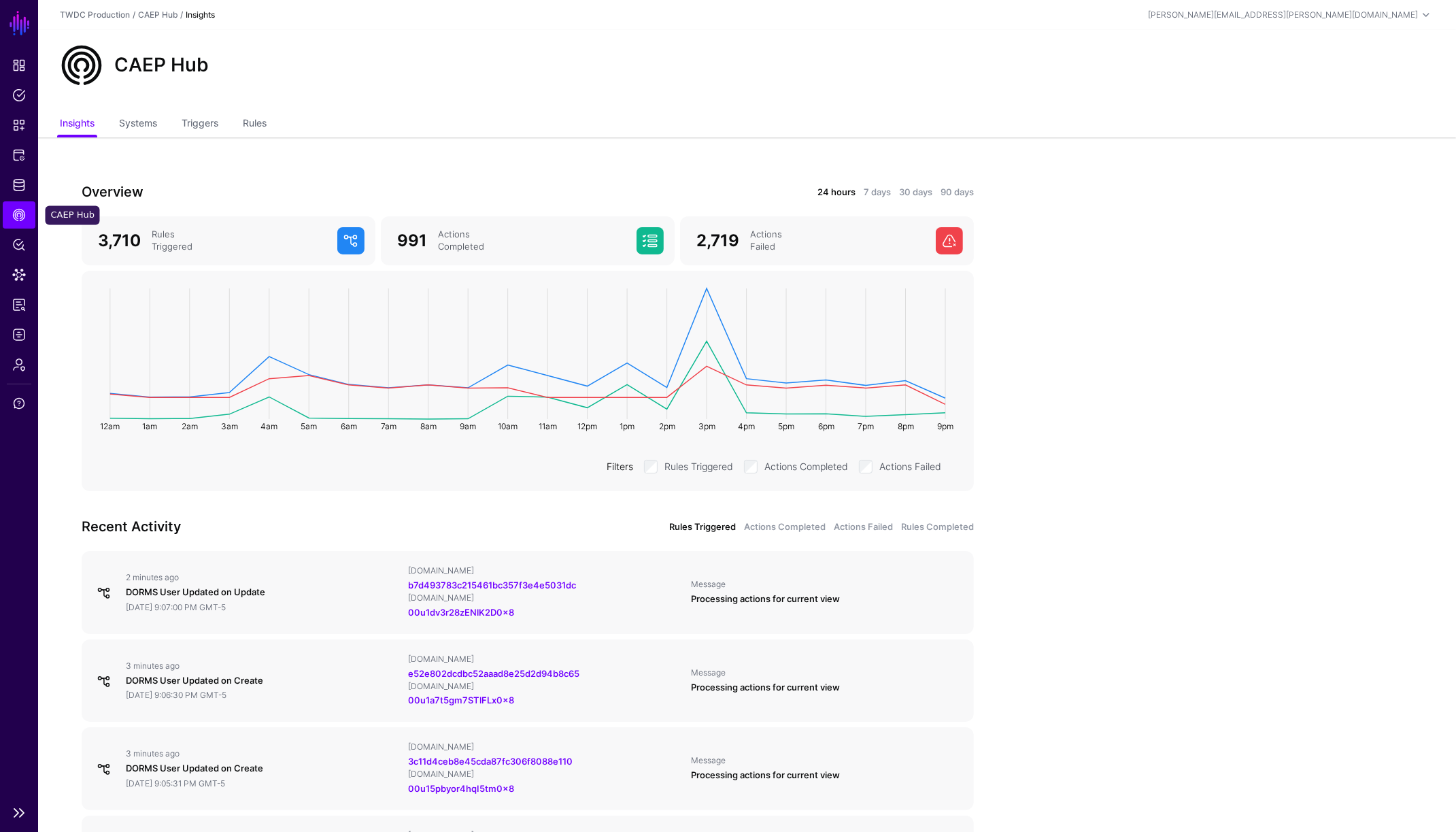
click at [15, 218] on span "CAEP Hub" at bounding box center [19, 215] width 14 height 14
click at [14, 185] on span "Identity Data Fabric" at bounding box center [19, 185] width 14 height 14
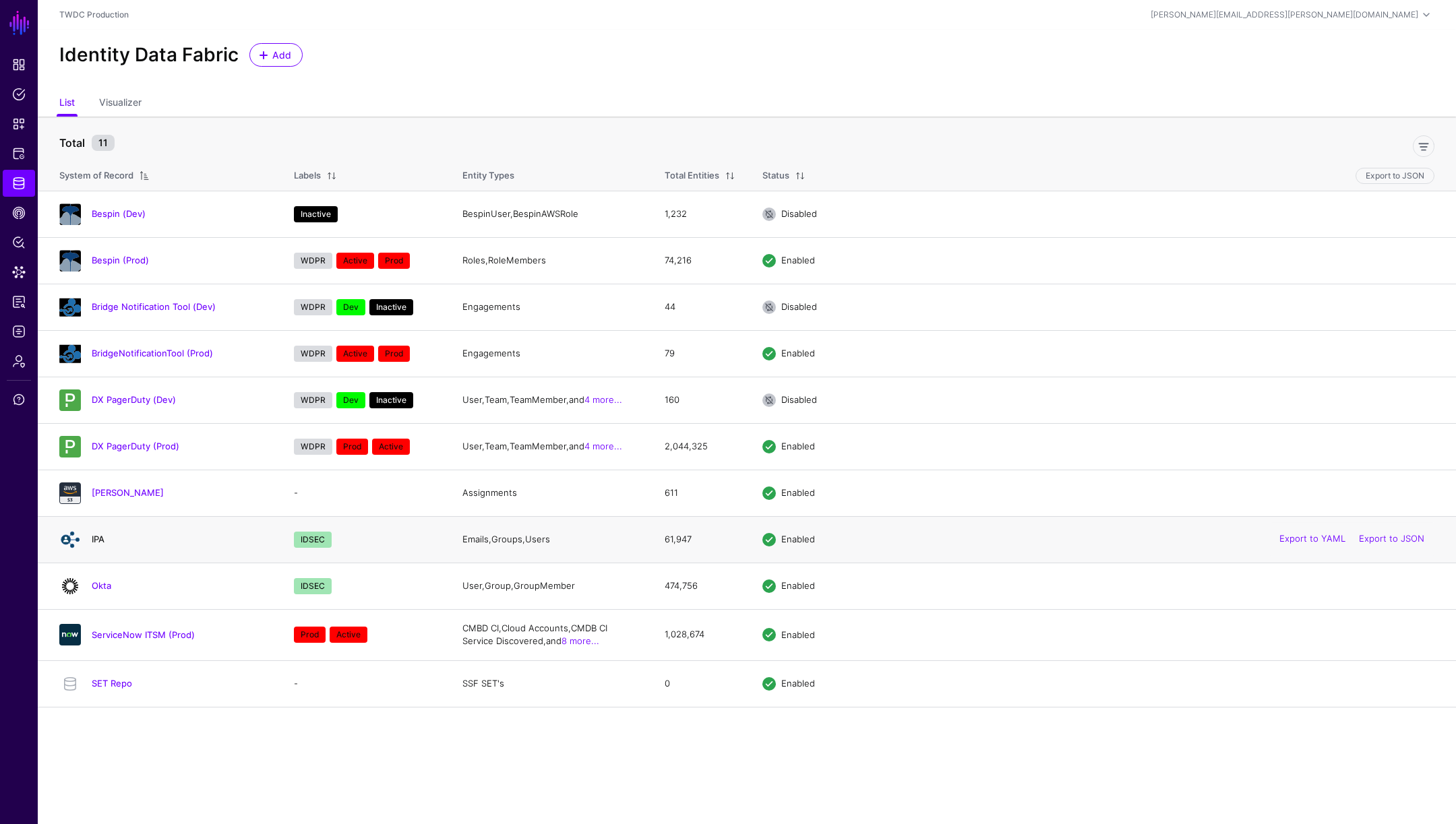
click at [96, 542] on link "IPA" at bounding box center [98, 539] width 13 height 11
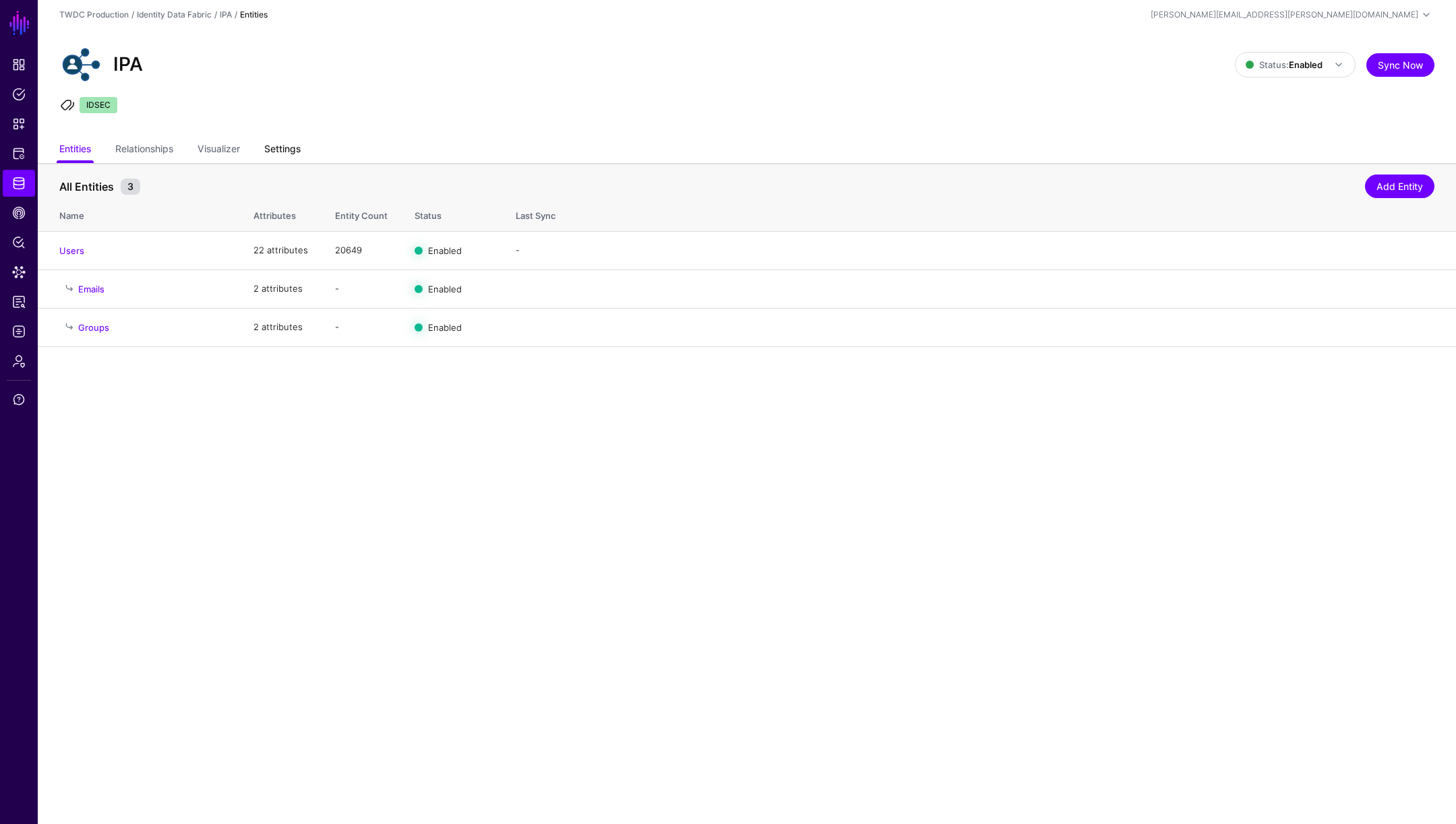
click at [278, 144] on link "Settings" at bounding box center [282, 150] width 36 height 26
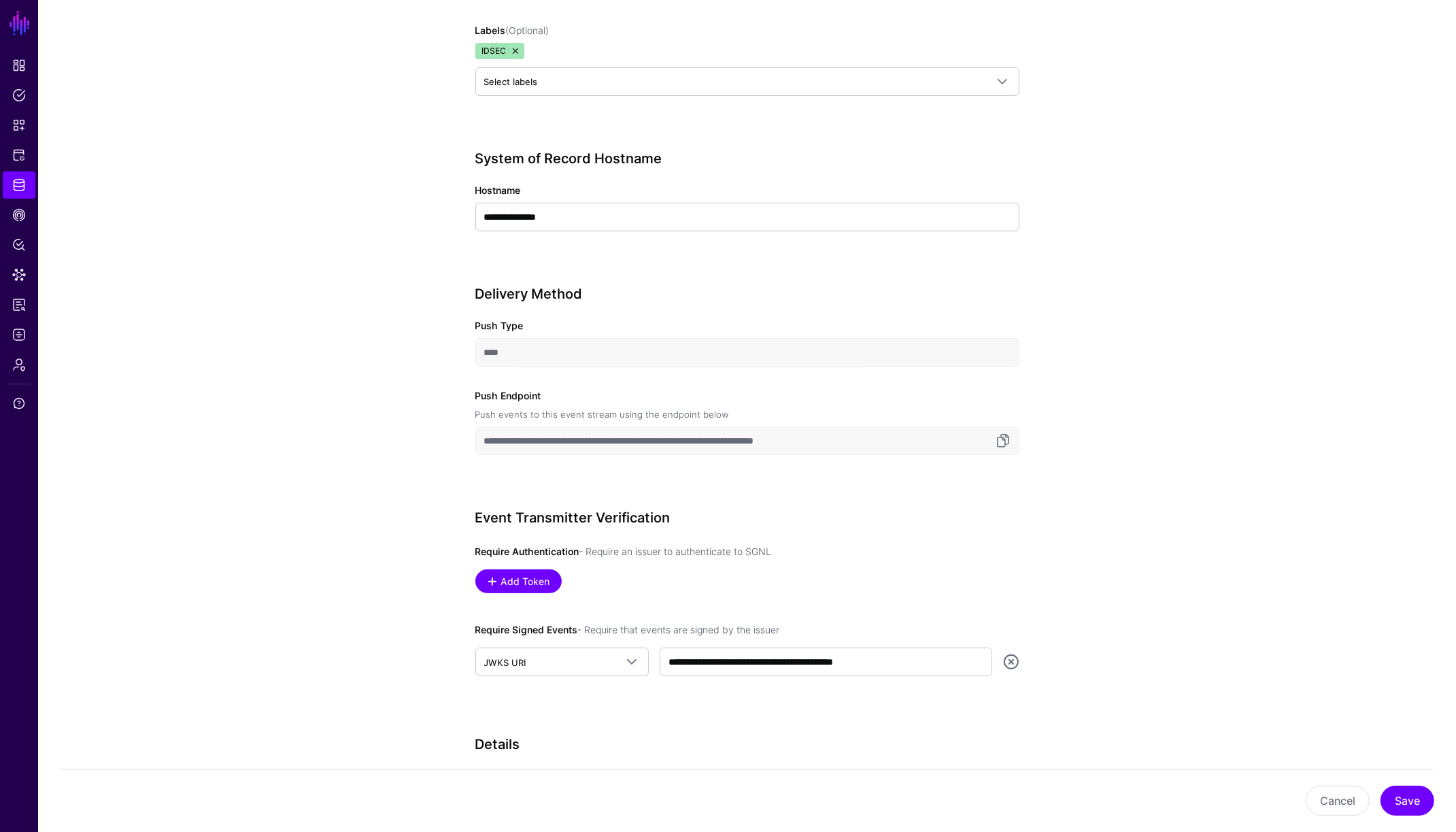
scroll to position [417, 0]
click at [1003, 441] on link at bounding box center [1003, 440] width 16 height 16
